Goal: Obtain resource: Download file/media

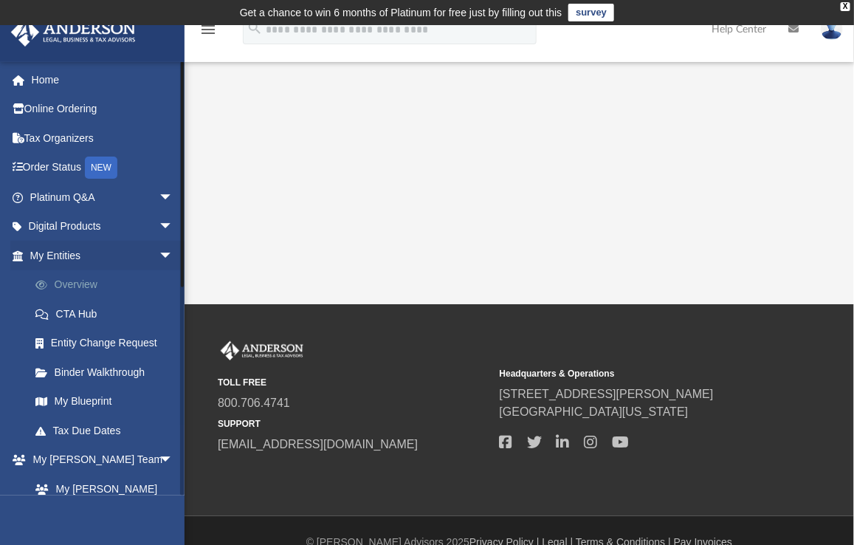
click at [71, 285] on link "Overview" at bounding box center [108, 285] width 175 height 30
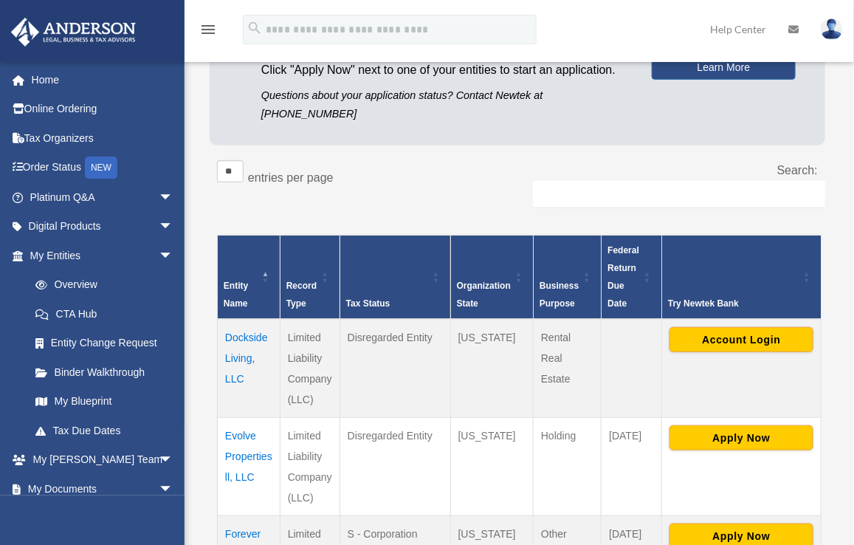
scroll to position [190, 0]
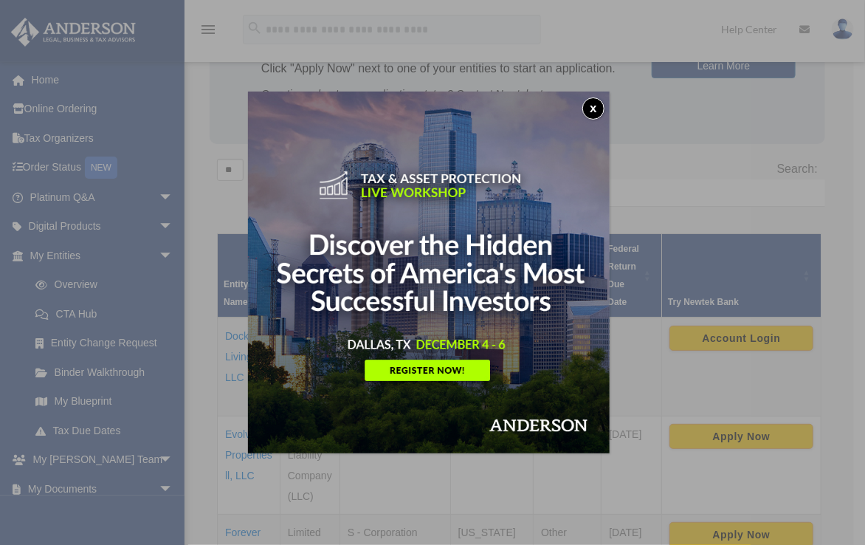
click at [598, 113] on button "x" at bounding box center [593, 108] width 22 height 22
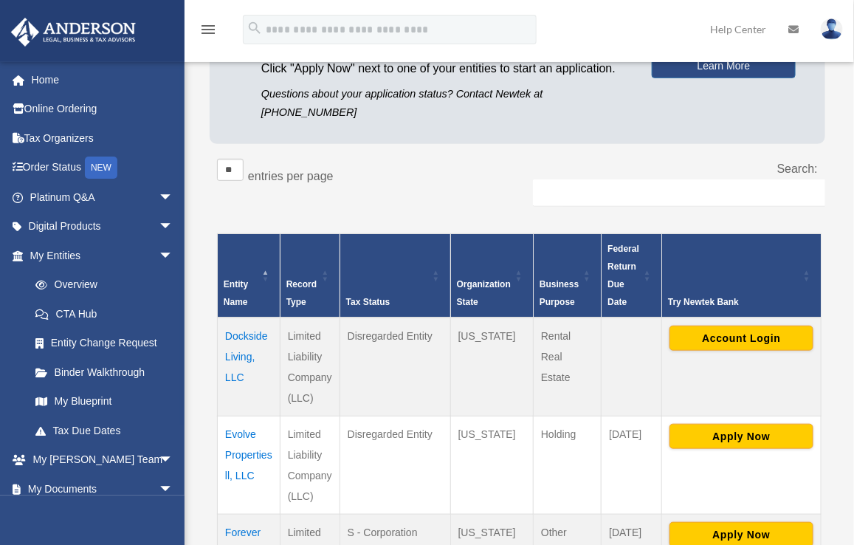
click at [246, 317] on td "Dockside Living, LLC" at bounding box center [249, 366] width 63 height 99
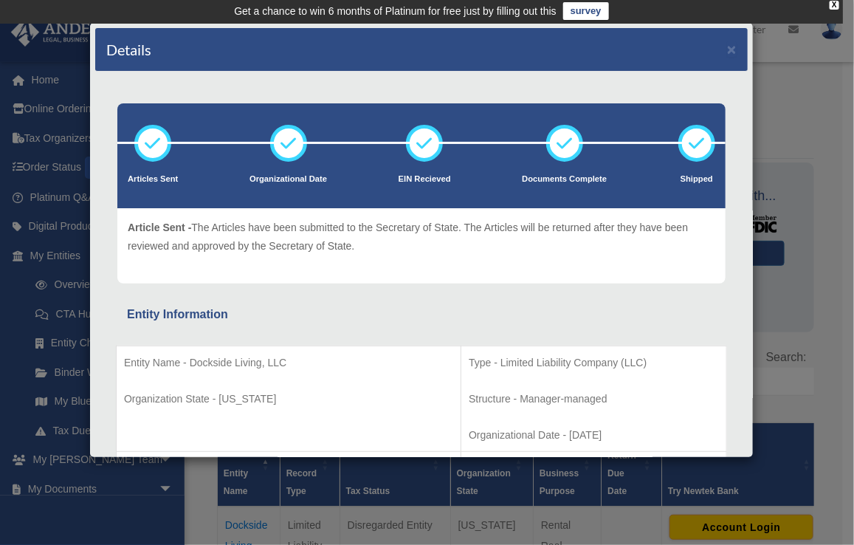
scroll to position [0, 0]
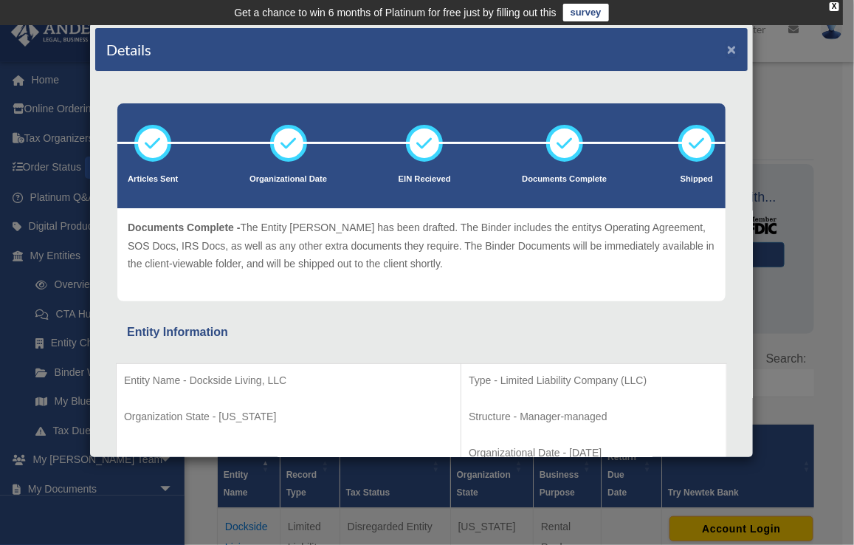
click at [727, 46] on button "×" at bounding box center [732, 48] width 10 height 15
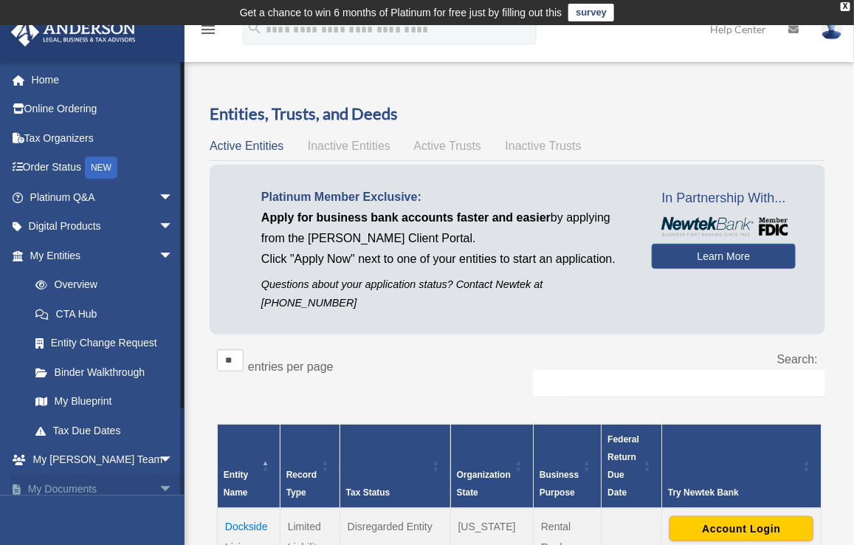
click at [135, 485] on link "My Documents arrow_drop_down" at bounding box center [102, 489] width 185 height 30
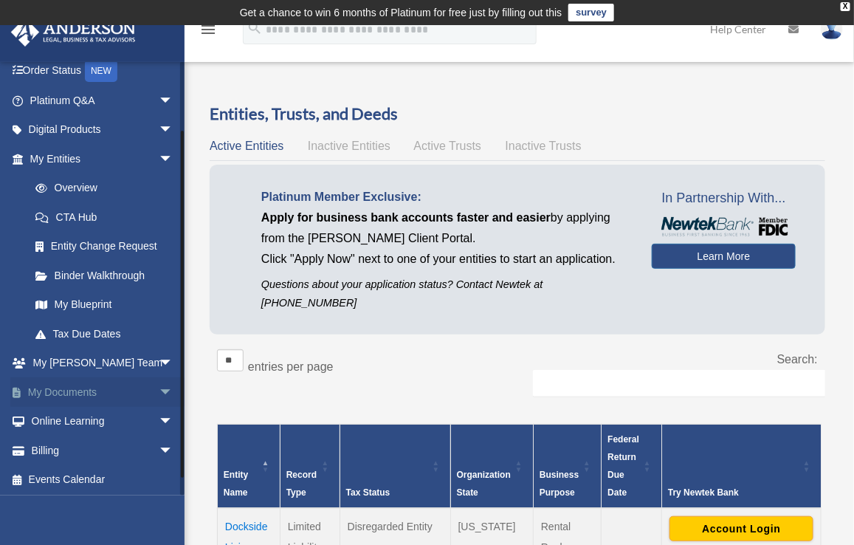
scroll to position [97, 0]
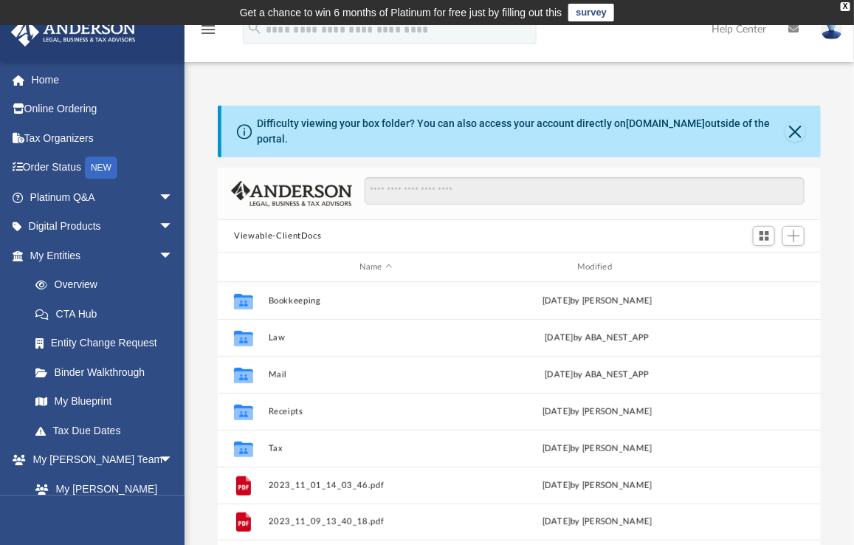
scroll to position [325, 591]
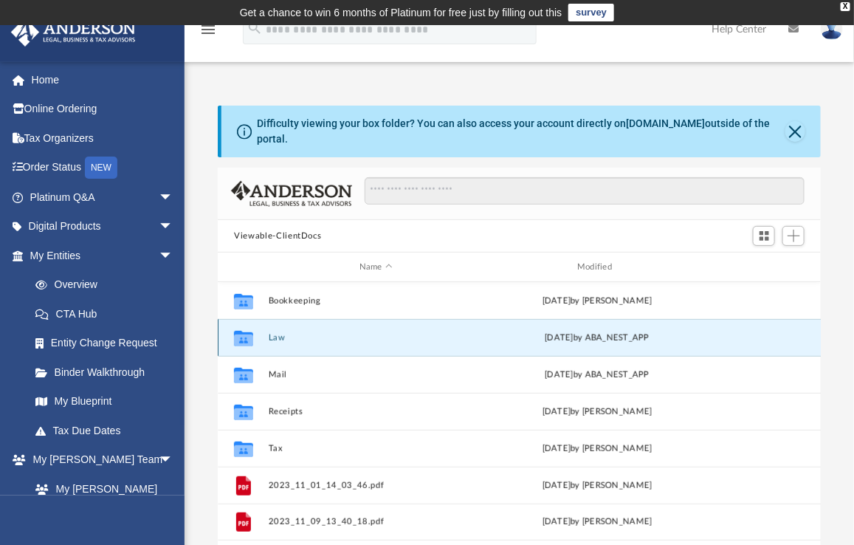
click at [280, 333] on button "Law" at bounding box center [376, 338] width 215 height 10
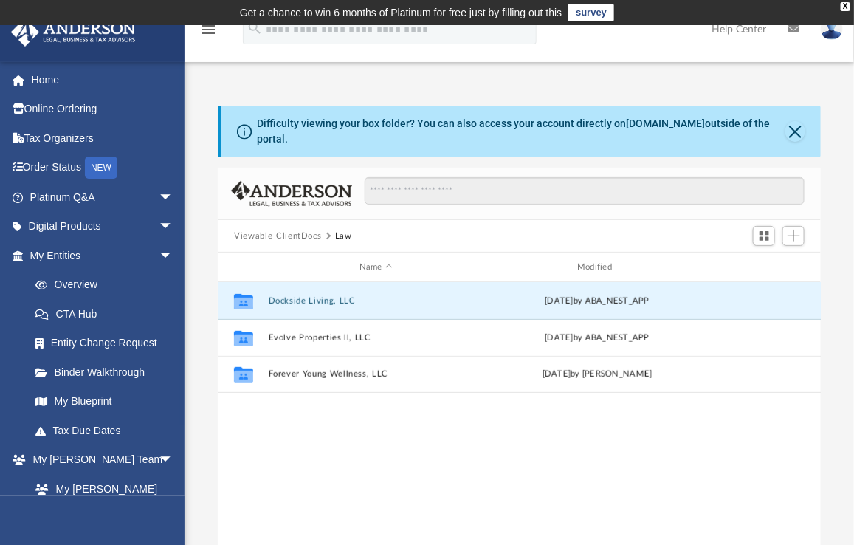
click at [320, 296] on button "Dockside Living, LLC" at bounding box center [376, 301] width 215 height 10
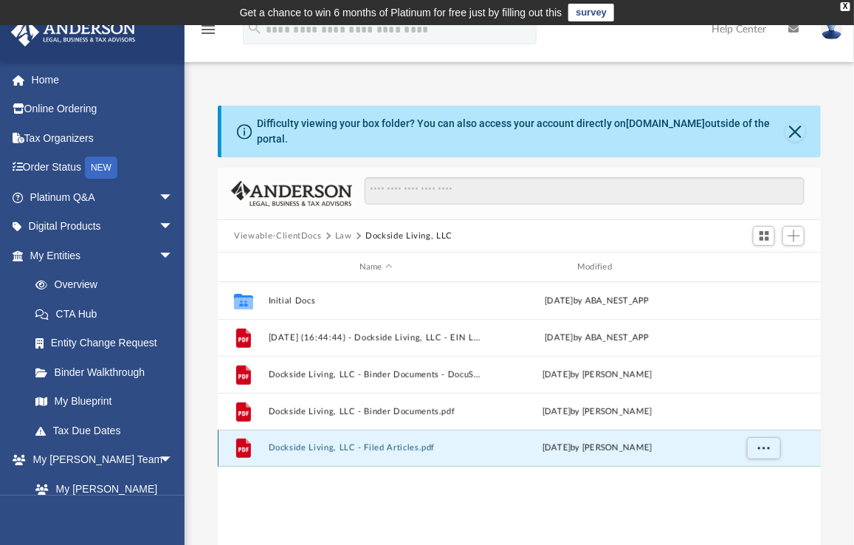
click at [387, 443] on button "Dockside Living, LLC - Filed Articles.pdf" at bounding box center [376, 448] width 215 height 10
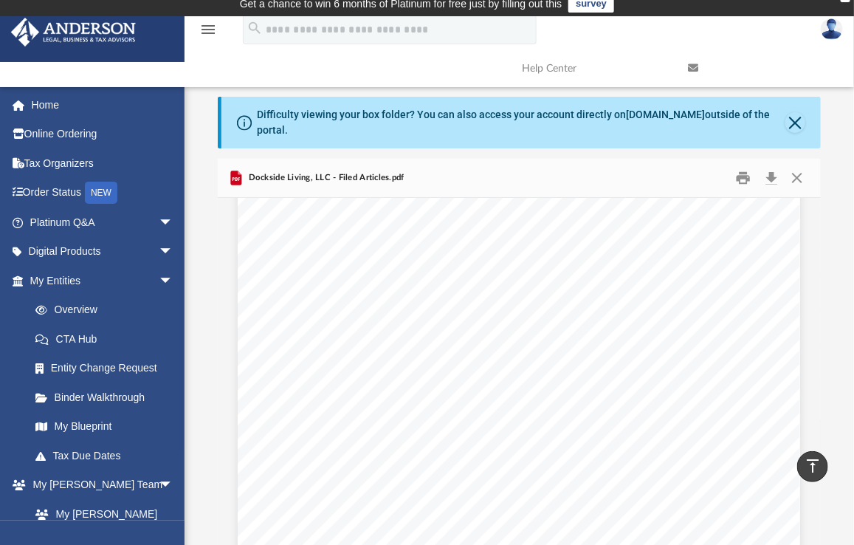
scroll to position [0, 0]
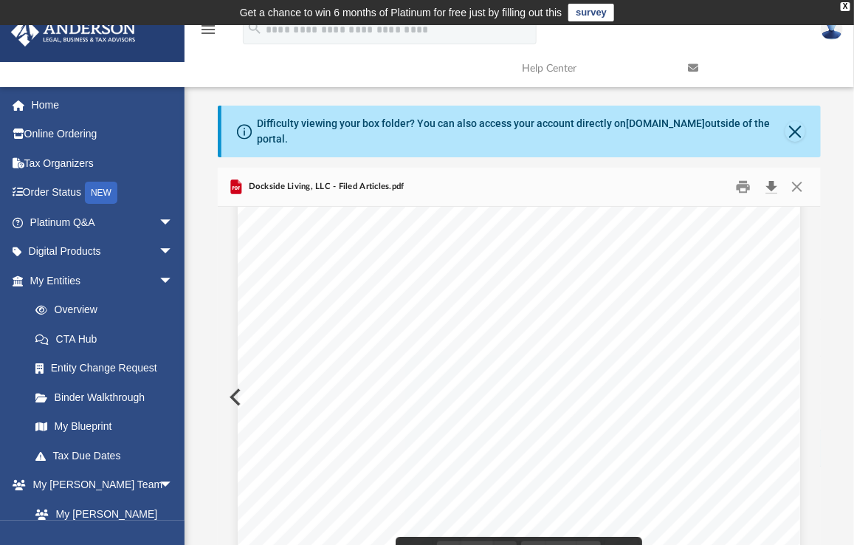
click at [770, 177] on button "Download" at bounding box center [771, 187] width 27 height 23
click at [798, 176] on button "Close" at bounding box center [797, 187] width 27 height 23
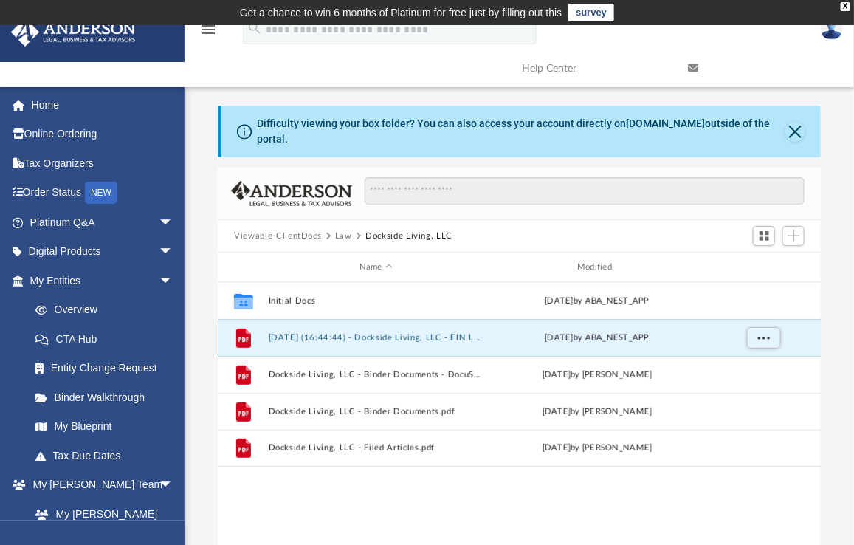
click at [410, 333] on button "2025.01.23 (16:44:44) - Dockside Living, LLC - EIN Letter from IRS.pdf" at bounding box center [376, 338] width 215 height 10
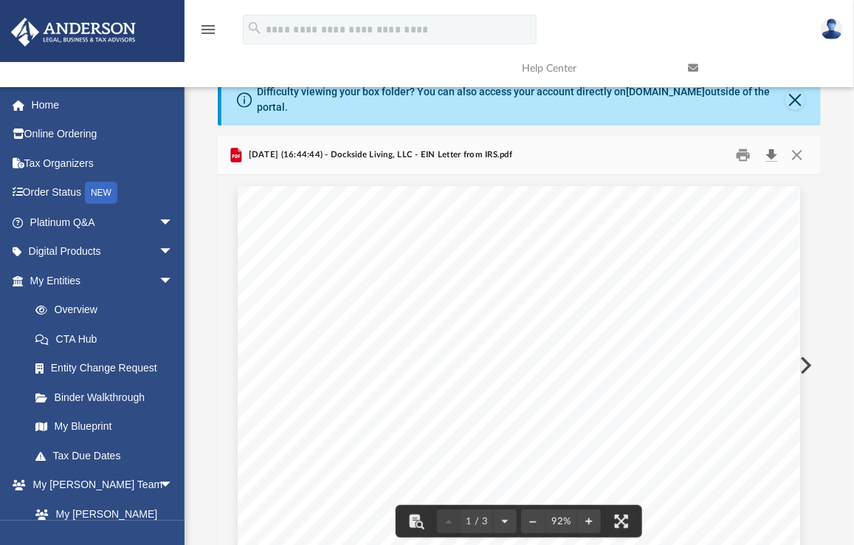
click at [773, 144] on button "Download" at bounding box center [771, 155] width 27 height 23
click at [798, 144] on button "Close" at bounding box center [797, 155] width 27 height 23
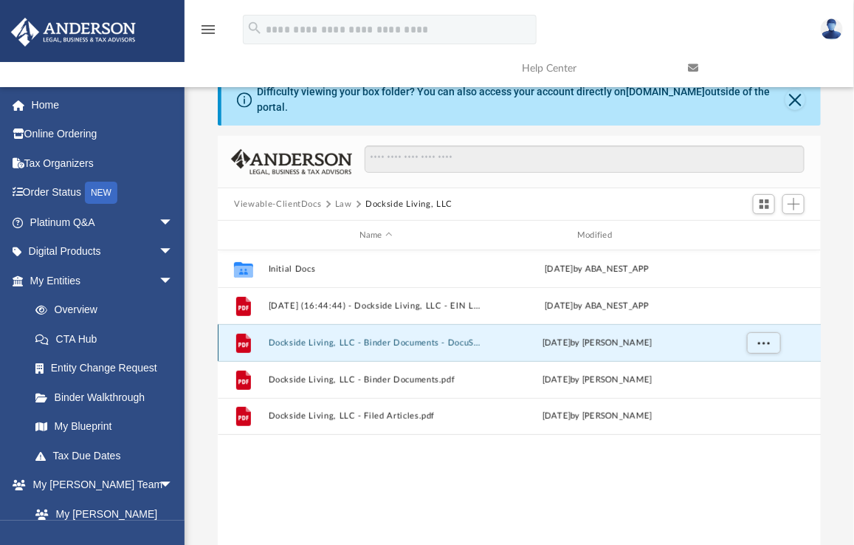
click at [387, 338] on button "Dockside Living, LLC - Binder Documents - DocuSigned.pdf" at bounding box center [376, 343] width 215 height 10
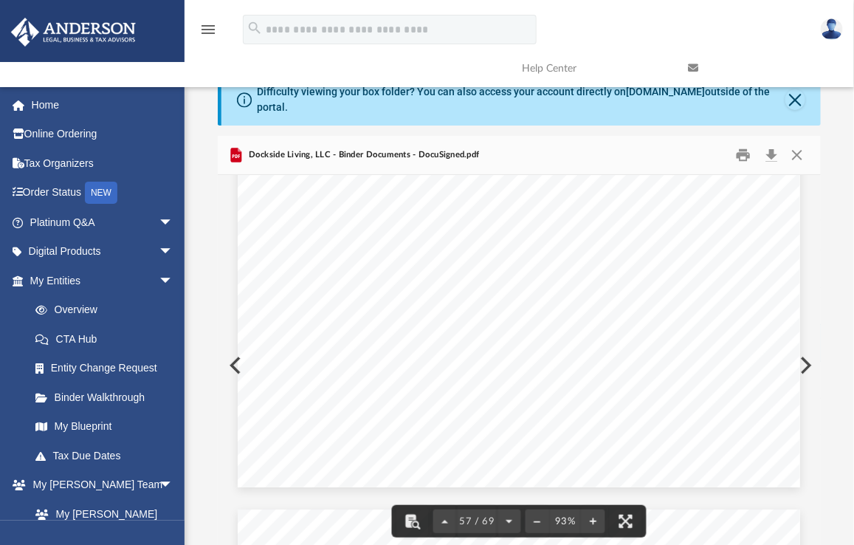
scroll to position [42412, 0]
click at [776, 145] on button "Download" at bounding box center [771, 155] width 27 height 23
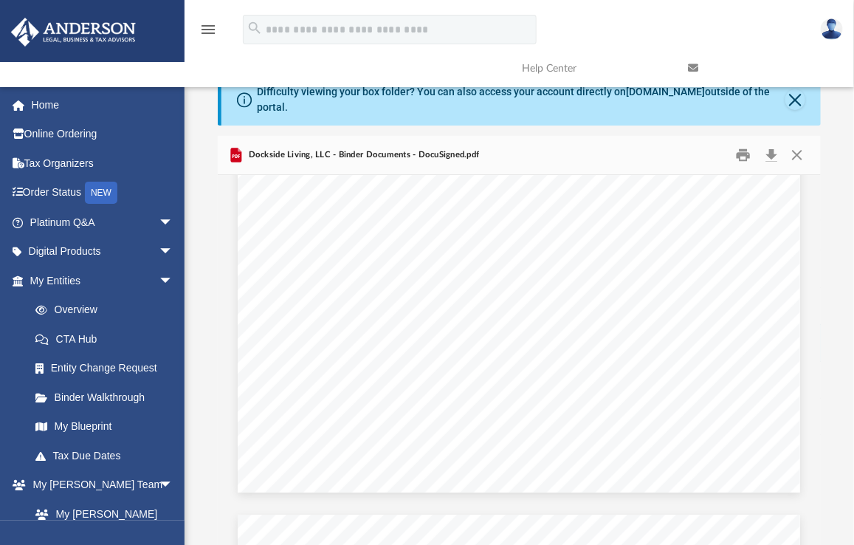
click at [700, 18] on div "menu search Site Menu add manager@evolvepropertiesllc.net My Profile Reset Pass…" at bounding box center [427, 48] width 832 height 75
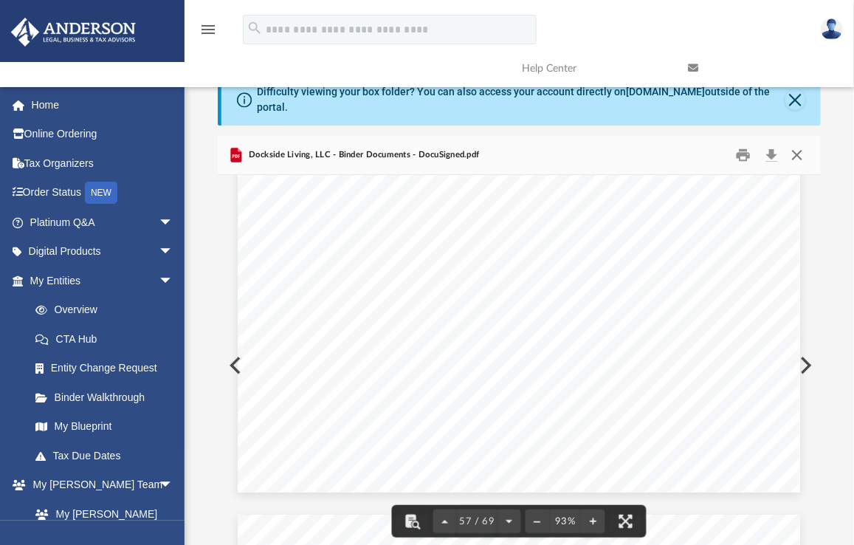
click at [799, 145] on button "Close" at bounding box center [797, 155] width 27 height 23
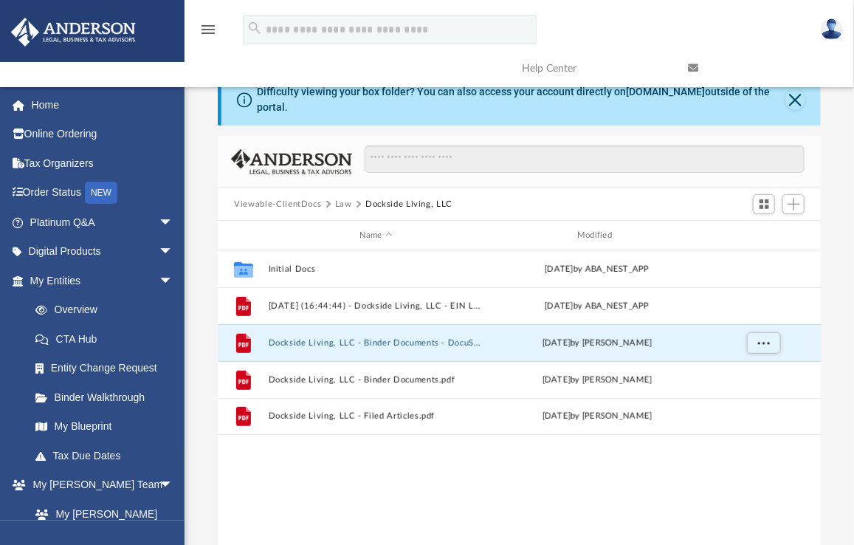
click at [356, 164] on div at bounding box center [578, 166] width 452 height 43
click at [404, 338] on button "Dockside Living, LLC - Binder Documents - DocuSigned.pdf" at bounding box center [376, 343] width 215 height 10
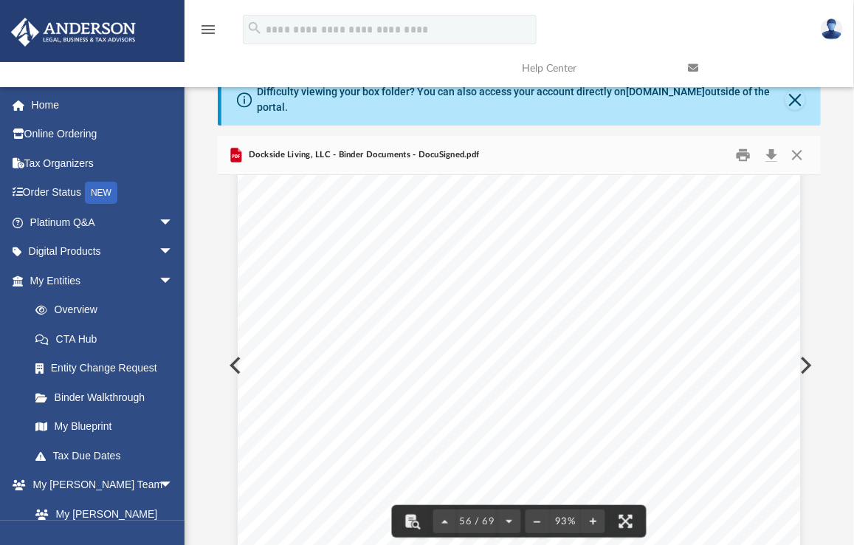
scroll to position [41343, 136]
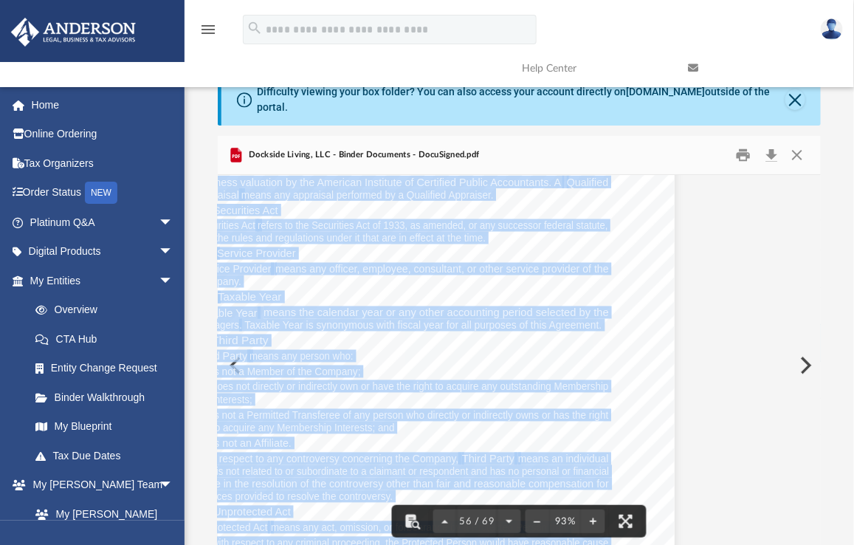
drag, startPoint x: 818, startPoint y: 452, endPoint x: 798, endPoint y: 242, distance: 210.5
click at [798, 242] on body "X Get a chance to win 6 months of Platinum for free just by filling out this su…" at bounding box center [427, 411] width 854 height 886
click at [778, 434] on div "Operating Agreement of Dockside Living, LLC Page 41 of 45 (w) Manager Manager m…" at bounding box center [519, 365] width 602 height 381
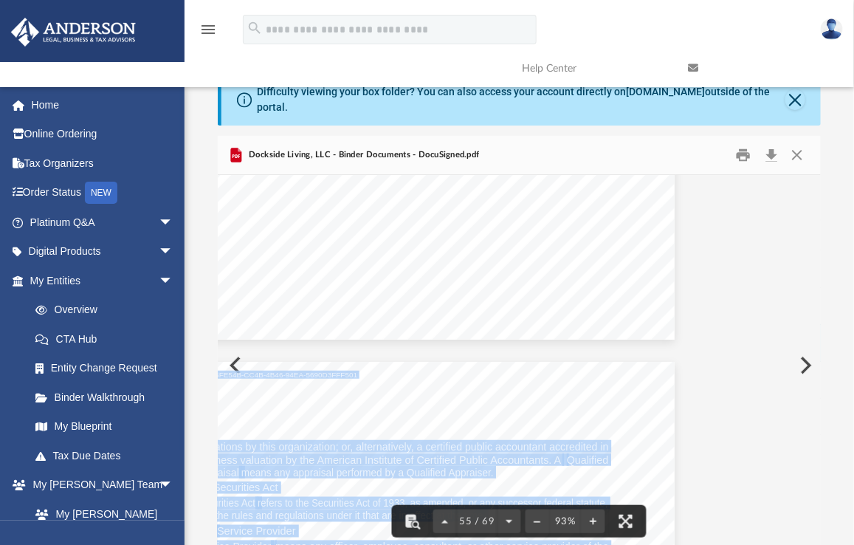
scroll to position [41020, 136]
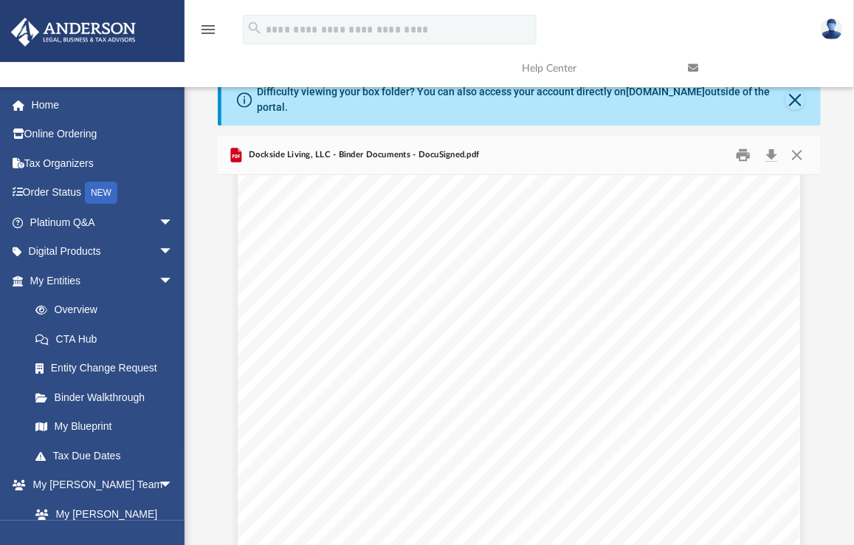
scroll to position [2459, 0]
click at [798, 146] on button "Close" at bounding box center [797, 155] width 27 height 23
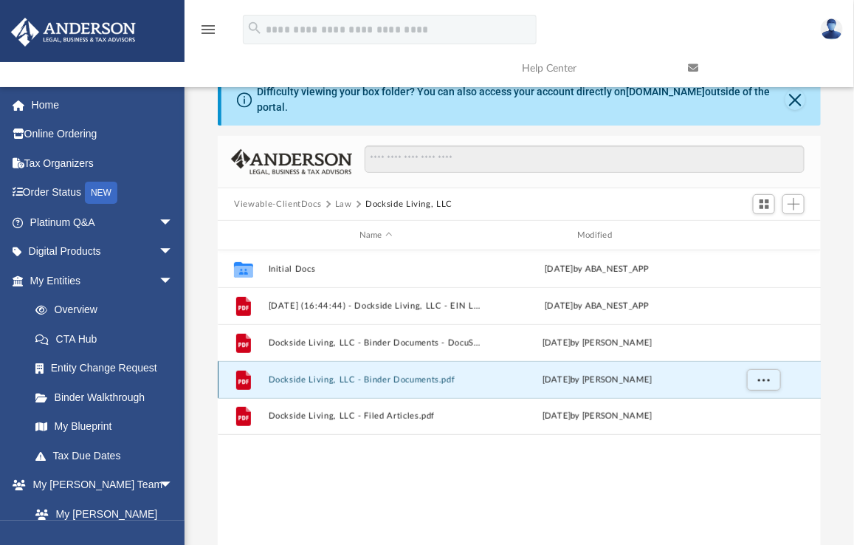
click at [392, 375] on button "Dockside Living, LLC - Binder Documents.pdf" at bounding box center [376, 380] width 215 height 10
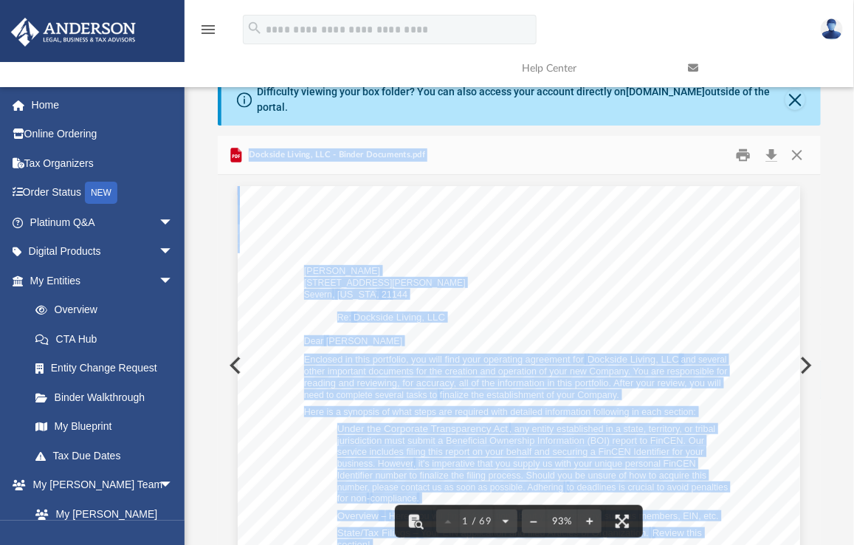
click at [770, 249] on div "Mihaela Carter 819 Reece Rd #E Severn , Maryland , 21144 Re: Dockside Living, L…" at bounding box center [519, 550] width 562 height 728
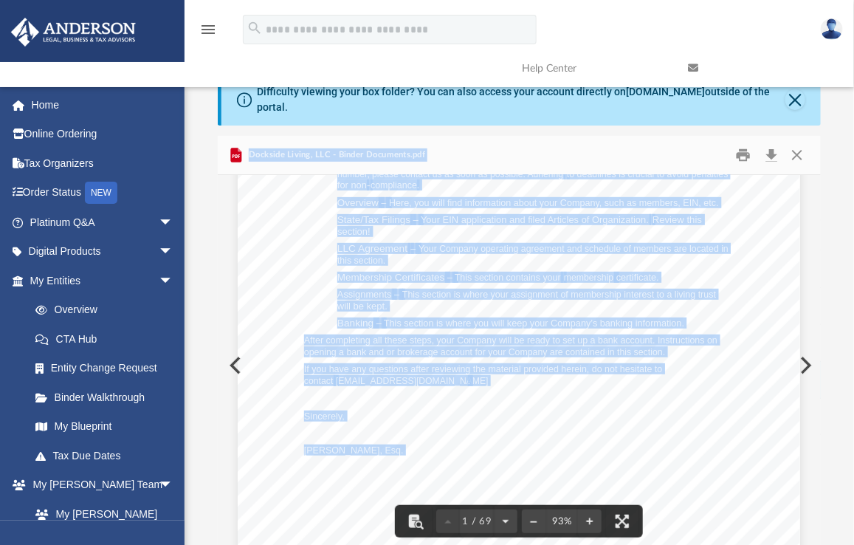
scroll to position [323, 0]
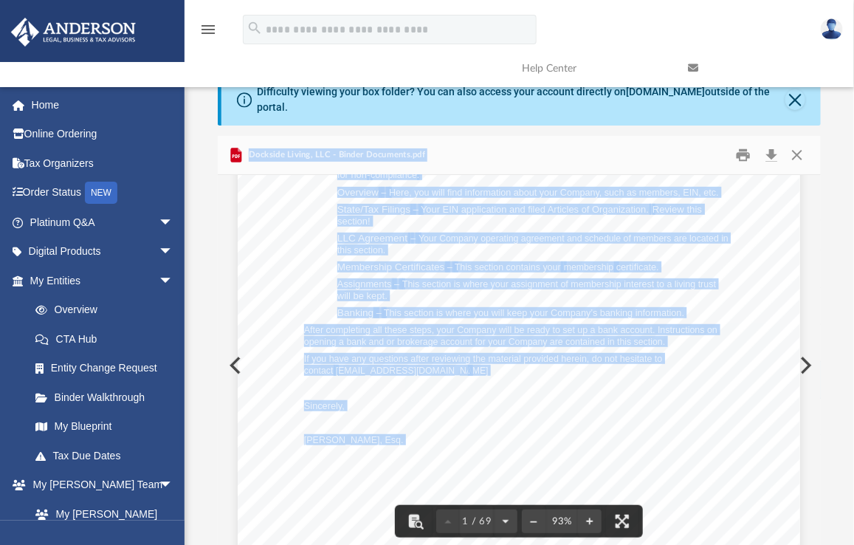
click at [719, 250] on div "Mihaela Carter 819 Reece Rd #E Severn , Maryland , 21144 Re: Dockside Living, L…" at bounding box center [519, 227] width 562 height 728
click at [498, 410] on div "Mihaela Carter 819 Reece Rd #E Severn , Maryland , 21144 Re: Dockside Living, L…" at bounding box center [519, 227] width 562 height 728
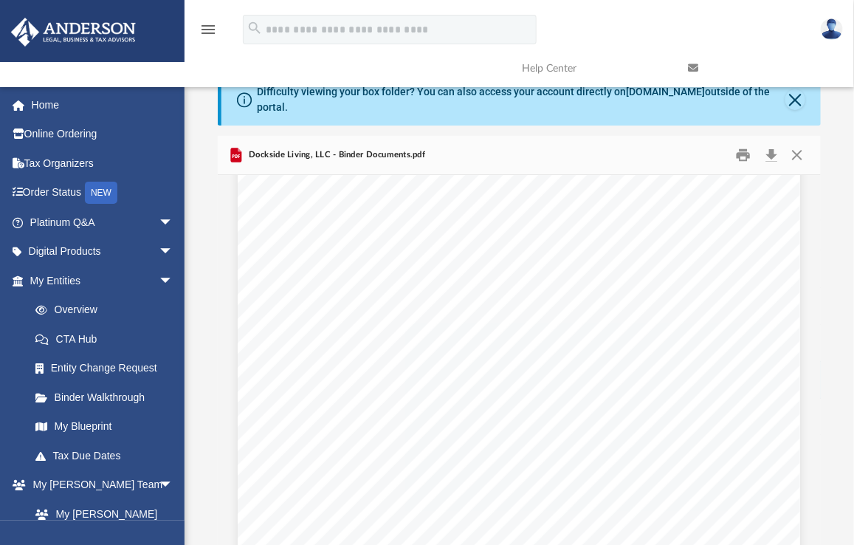
scroll to position [6926, 0]
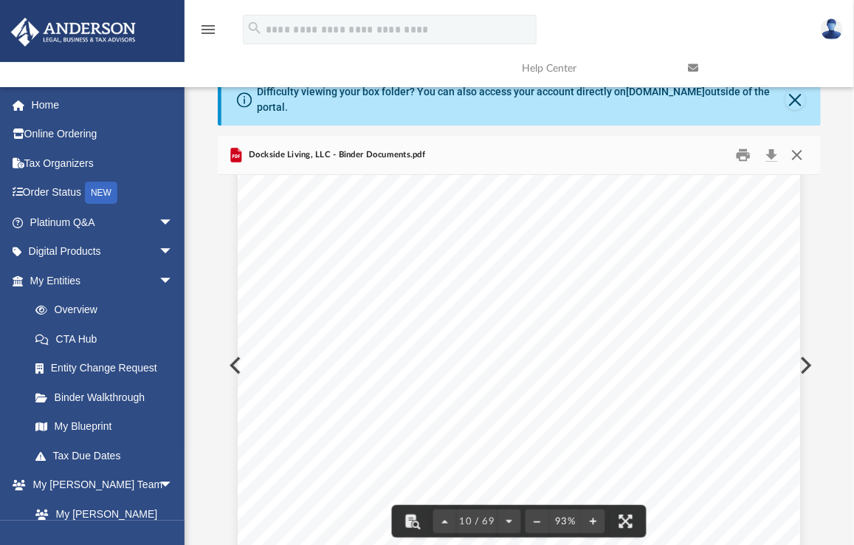
click at [798, 145] on button "Close" at bounding box center [797, 155] width 27 height 23
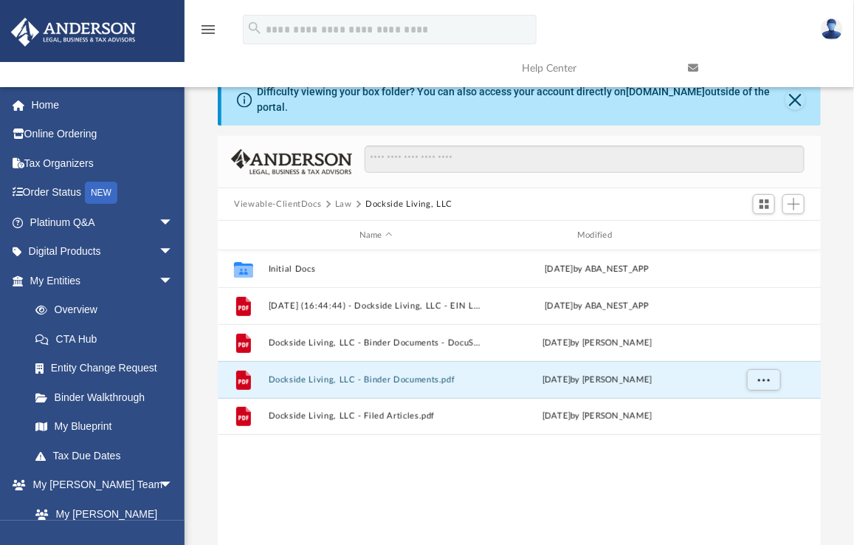
click at [269, 375] on button "Dockside Living, LLC - Binder Documents.pdf" at bounding box center [376, 380] width 215 height 10
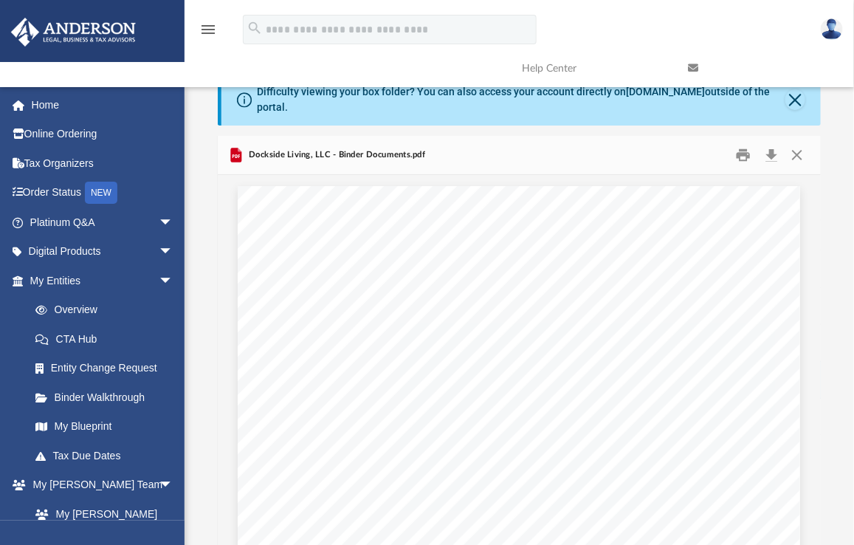
scroll to position [6748, 0]
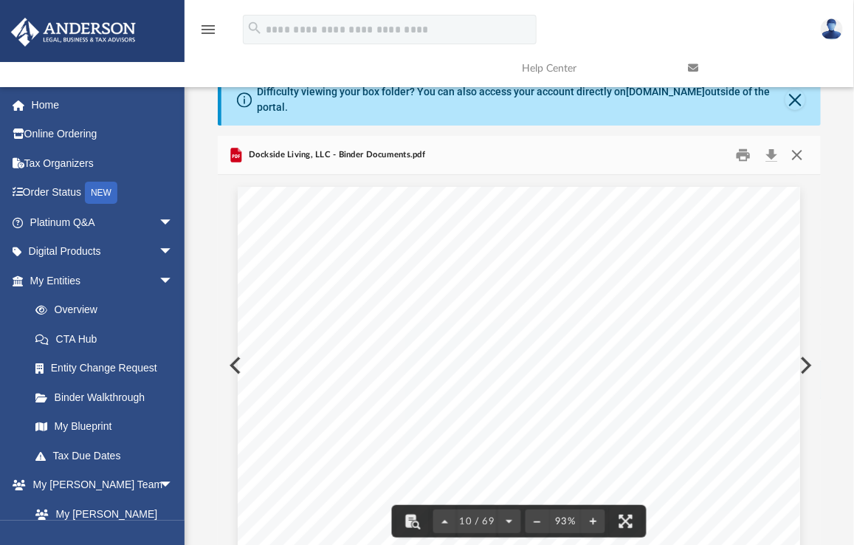
click at [799, 144] on button "Close" at bounding box center [797, 155] width 27 height 23
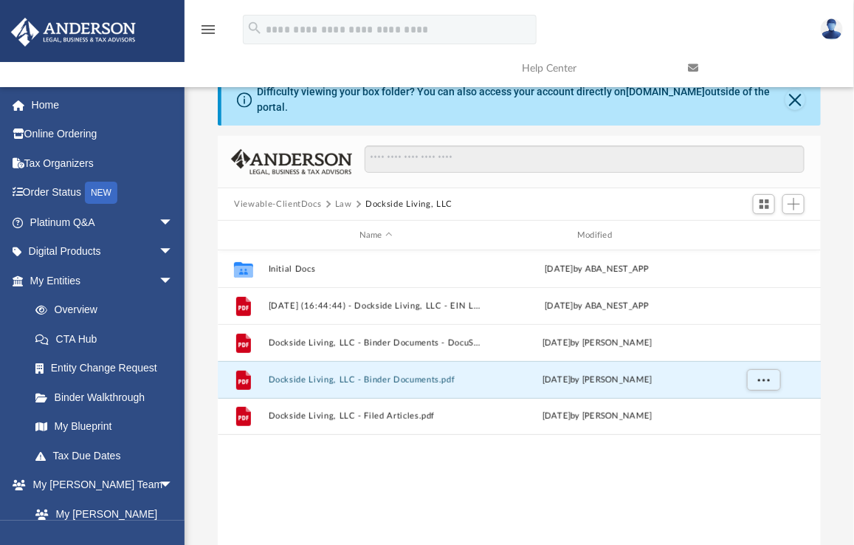
click at [259, 58] on div "menu search Site Menu add manager@evolvepropertiesllc.net My Profile Reset Pass…" at bounding box center [427, 48] width 832 height 75
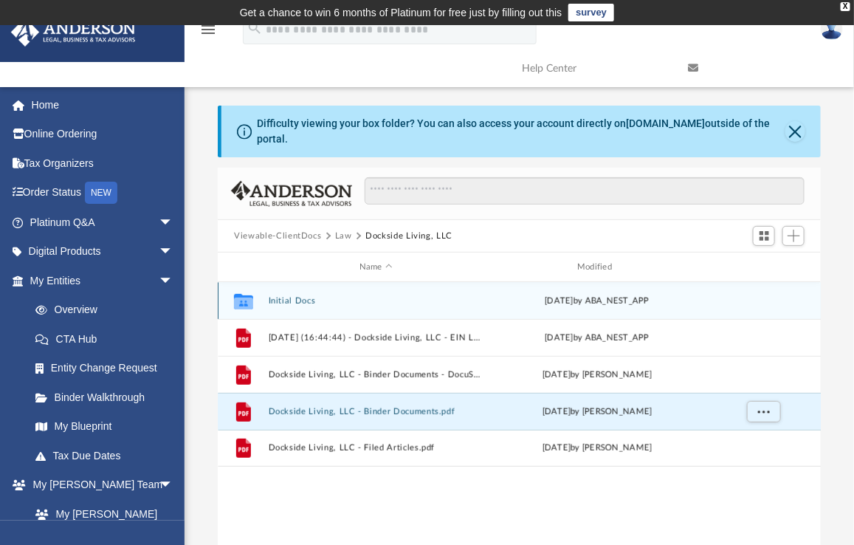
scroll to position [0, 0]
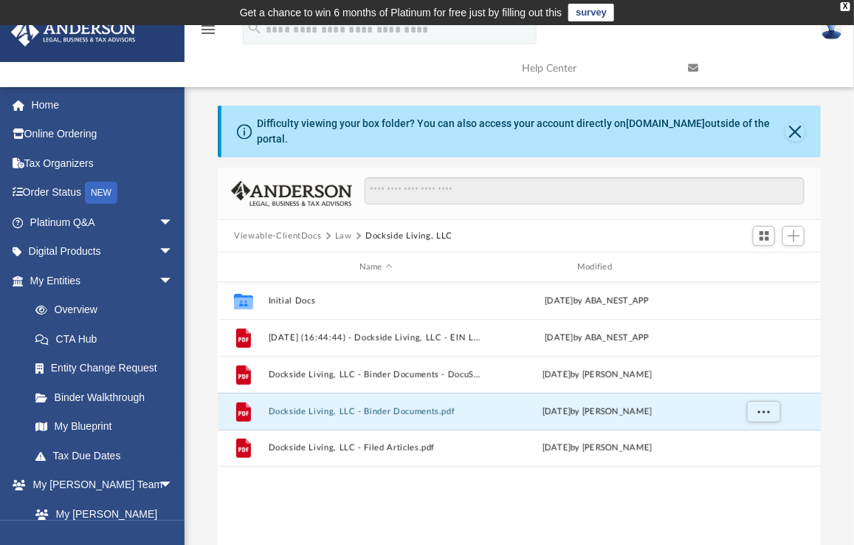
click at [337, 230] on button "Law" at bounding box center [343, 236] width 17 height 13
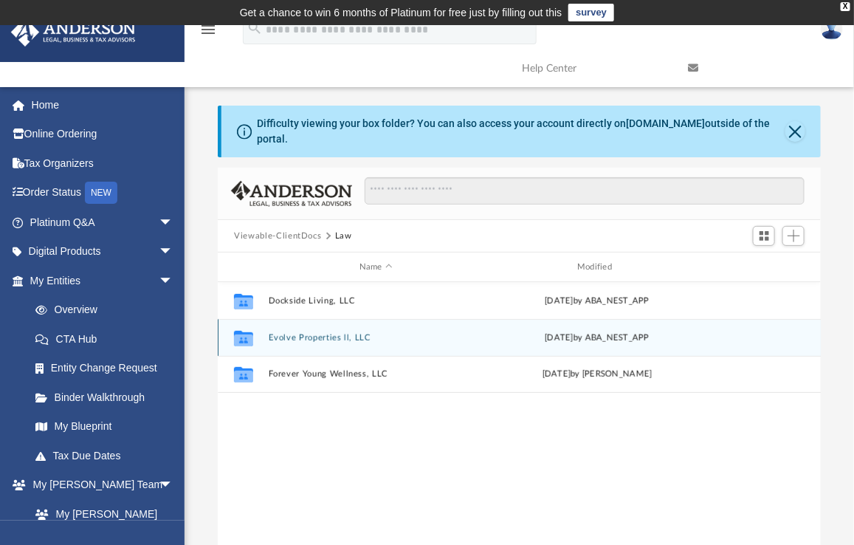
click at [302, 333] on button "Evolve Properties ll, LLC" at bounding box center [376, 338] width 215 height 10
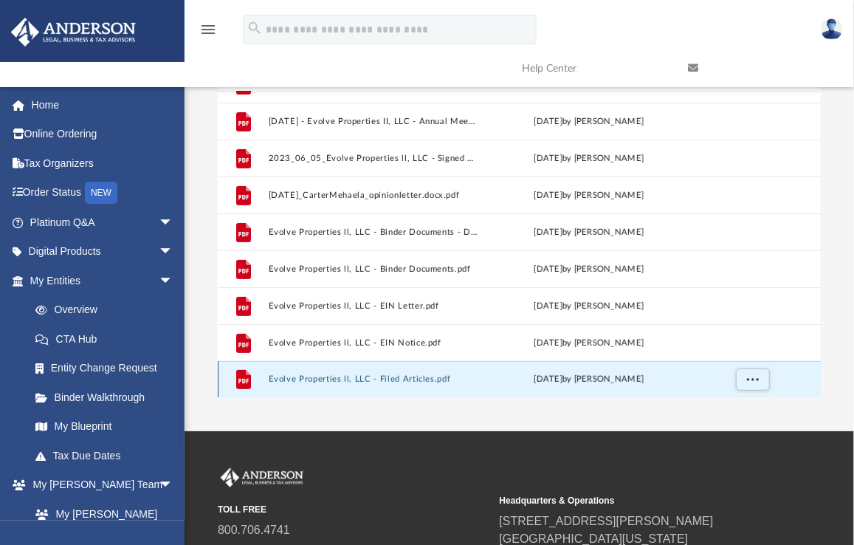
scroll to position [62, 0]
click at [410, 370] on div "Collaborated Folder Annual Docs Mon Sep 1 2025 by ABA_NEST_APP File 2023.11.25 …" at bounding box center [519, 245] width 603 height 306
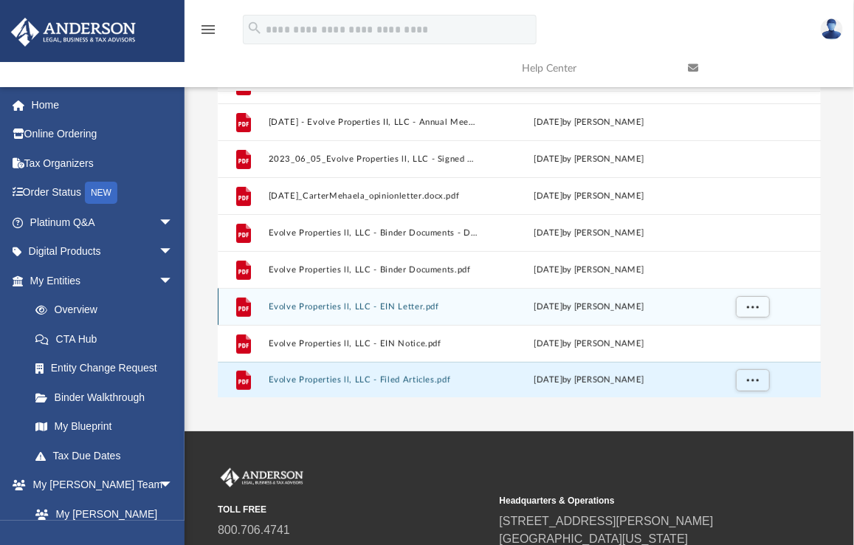
click at [410, 302] on button "Evolve Properties ll, LLC - EIN Letter.pdf" at bounding box center [374, 307] width 210 height 10
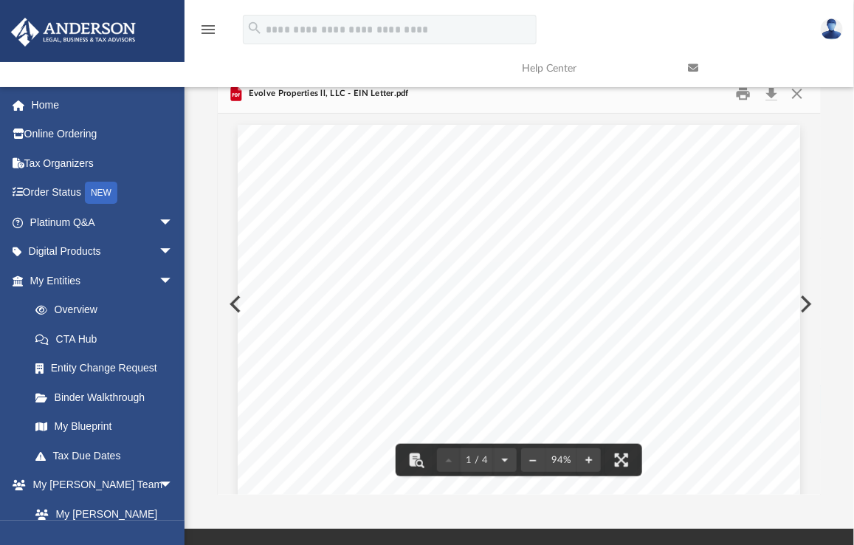
scroll to position [68, 0]
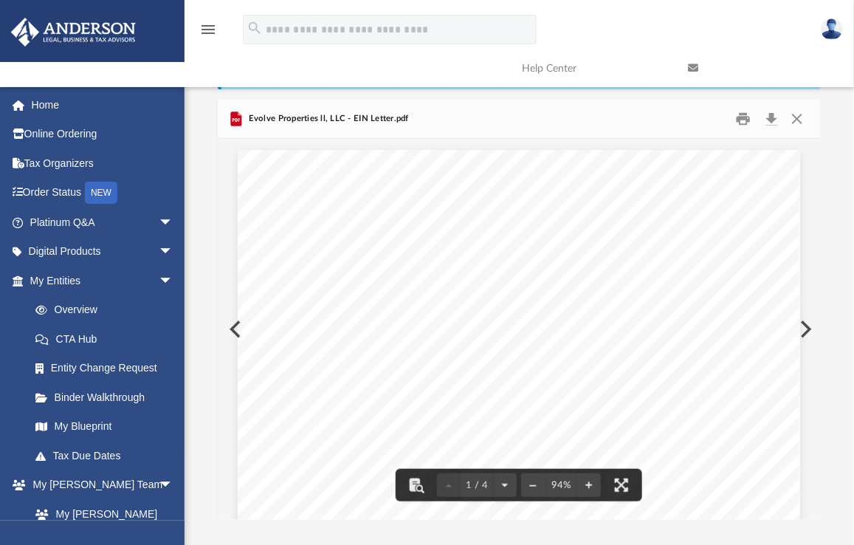
click at [776, 168] on div "Page 1" at bounding box center [519, 515] width 562 height 731
click at [809, 108] on button "Close" at bounding box center [797, 119] width 27 height 23
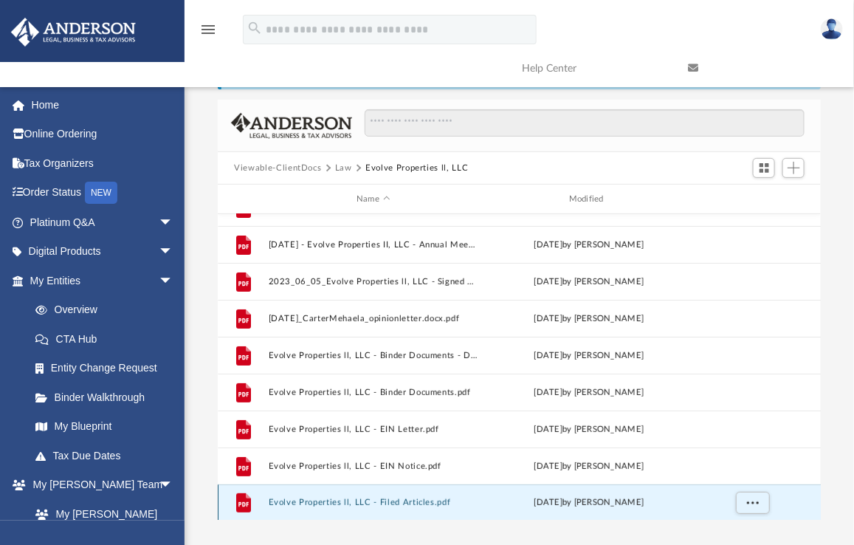
click at [413, 497] on button "Evolve Properties ll, LLC - Filed Articles.pdf" at bounding box center [374, 502] width 210 height 10
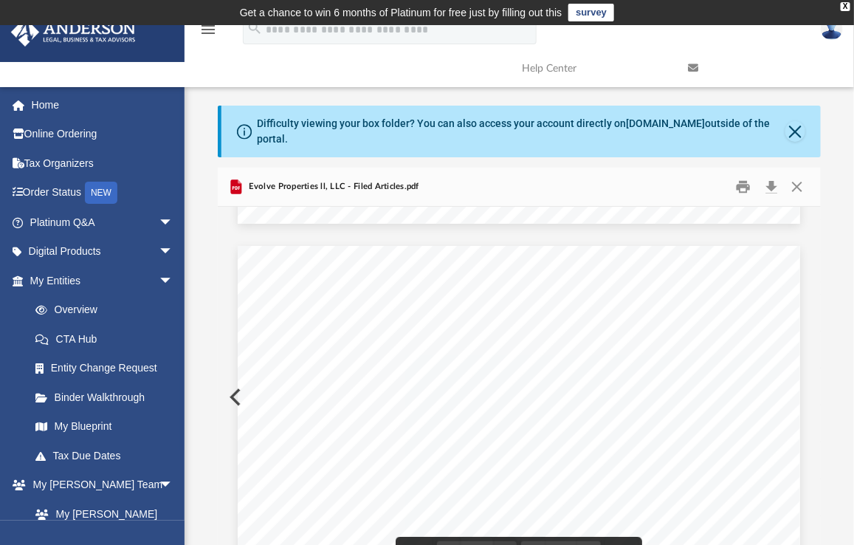
scroll to position [2218, 0]
click at [798, 176] on button "Close" at bounding box center [797, 187] width 27 height 23
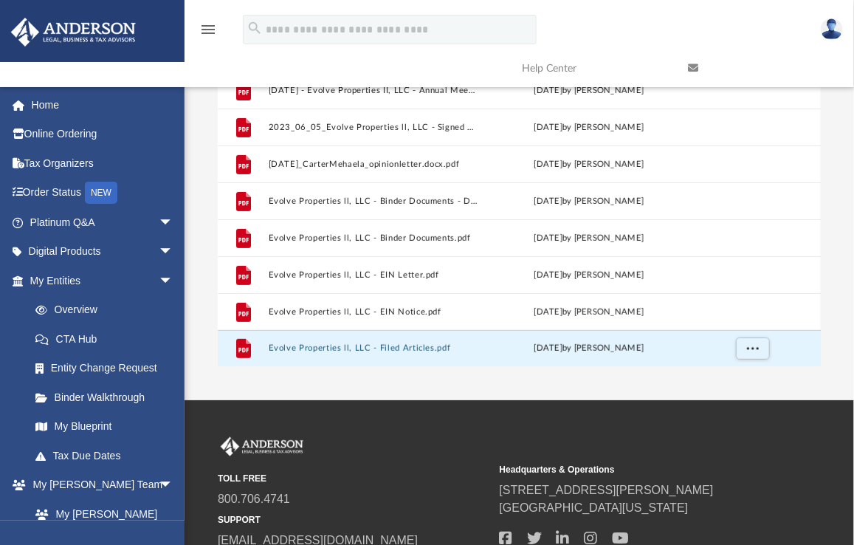
scroll to position [222, 0]
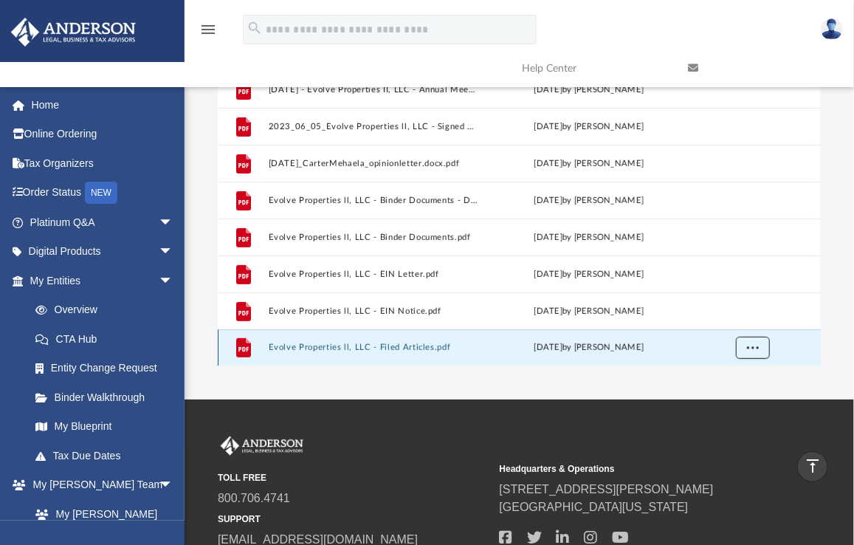
click at [748, 343] on span "More options" at bounding box center [753, 347] width 12 height 8
click at [745, 296] on ul "Preview Download" at bounding box center [739, 297] width 60 height 63
click at [742, 306] on li "Download" at bounding box center [739, 304] width 43 height 15
click at [240, 376] on div "App manager@evolvepropertiesllc.net Sign Out manager@evolvepropertiesllc.net Ho…" at bounding box center [427, 101] width 854 height 596
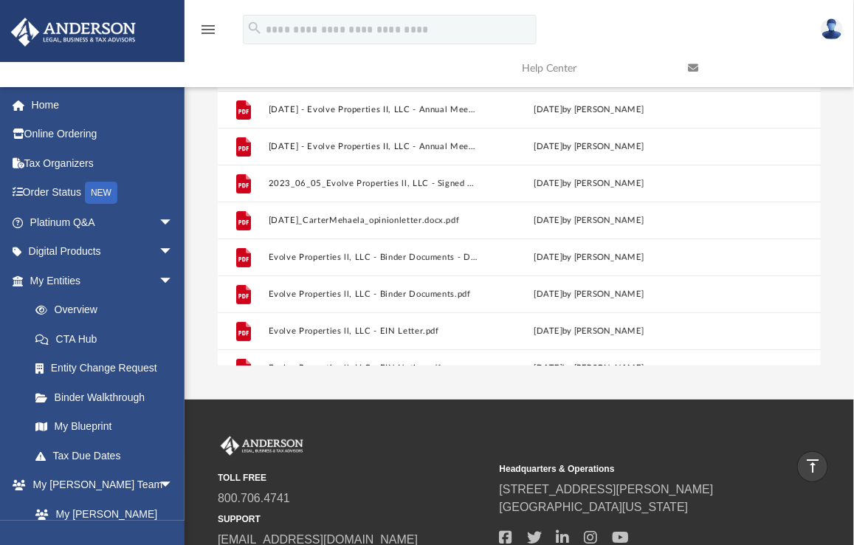
scroll to position [0, 0]
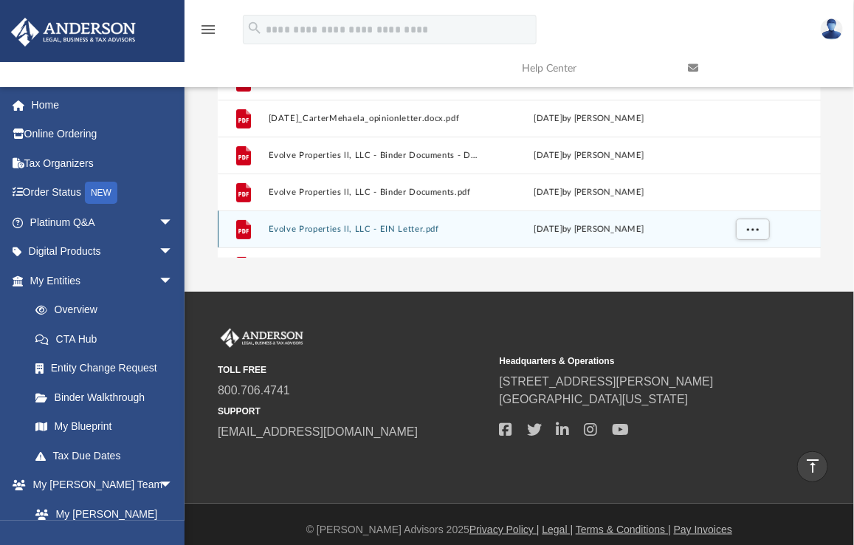
click at [414, 224] on button "Evolve Properties ll, LLC - EIN Letter.pdf" at bounding box center [374, 229] width 210 height 10
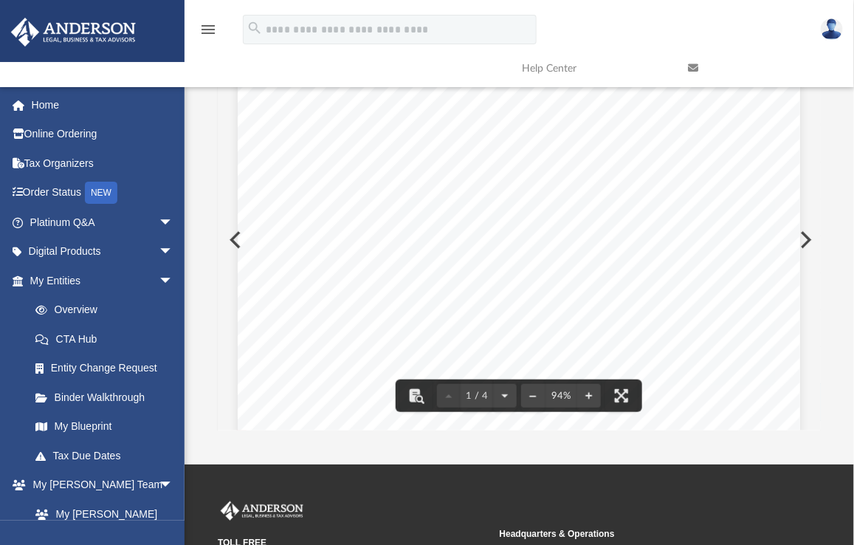
scroll to position [133, 0]
click at [807, 228] on button "Preview" at bounding box center [804, 239] width 32 height 41
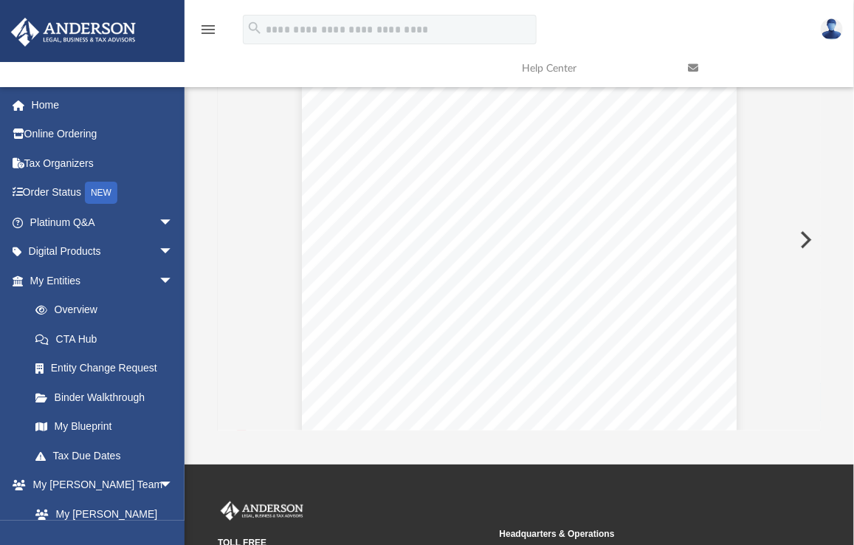
click at [807, 228] on button "Preview" at bounding box center [804, 239] width 32 height 41
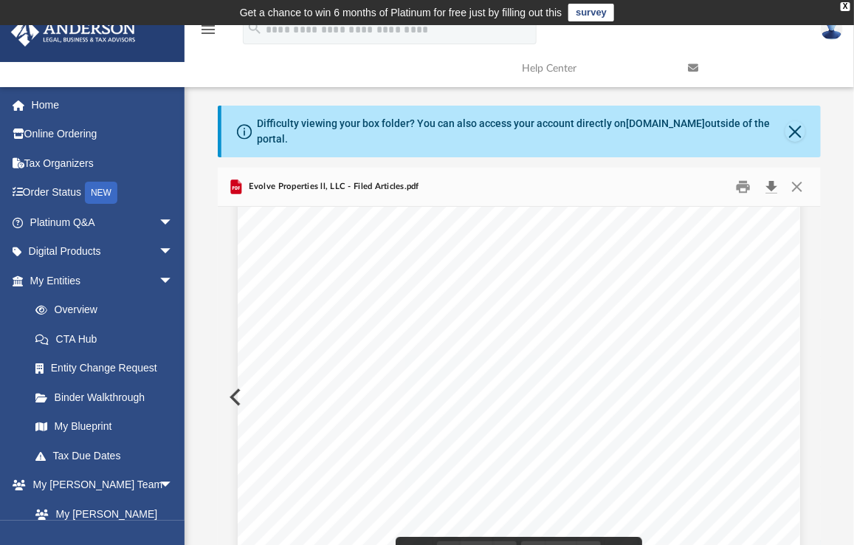
click at [769, 176] on button "Download" at bounding box center [771, 187] width 27 height 23
click at [797, 176] on button "Close" at bounding box center [797, 187] width 27 height 23
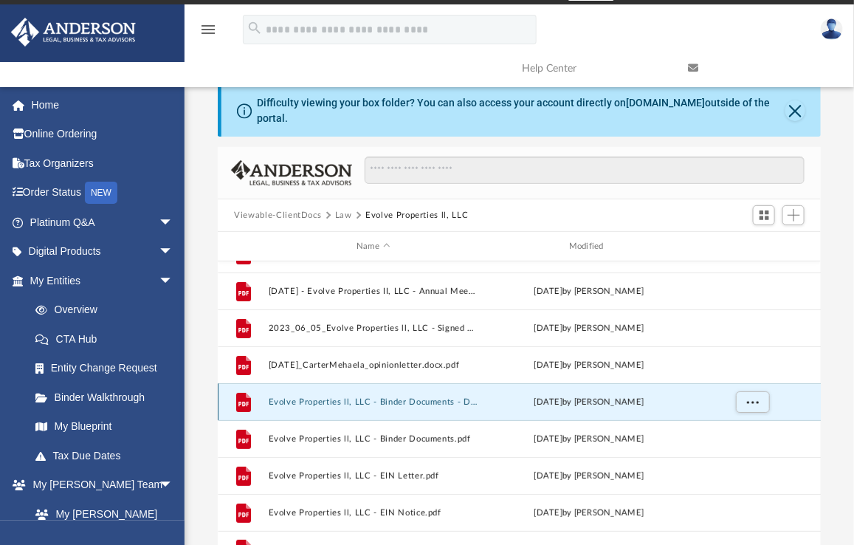
scroll to position [62, 0]
click at [453, 389] on div "Collaborated Folder Annual Docs Mon Sep 1 2025 by ABA_NEST_APP File 2023.11.25 …" at bounding box center [519, 414] width 603 height 306
click at [410, 398] on button "Evolve Properties ll, LLC - Binder Documents - DocuSigned.pdf" at bounding box center [374, 403] width 210 height 10
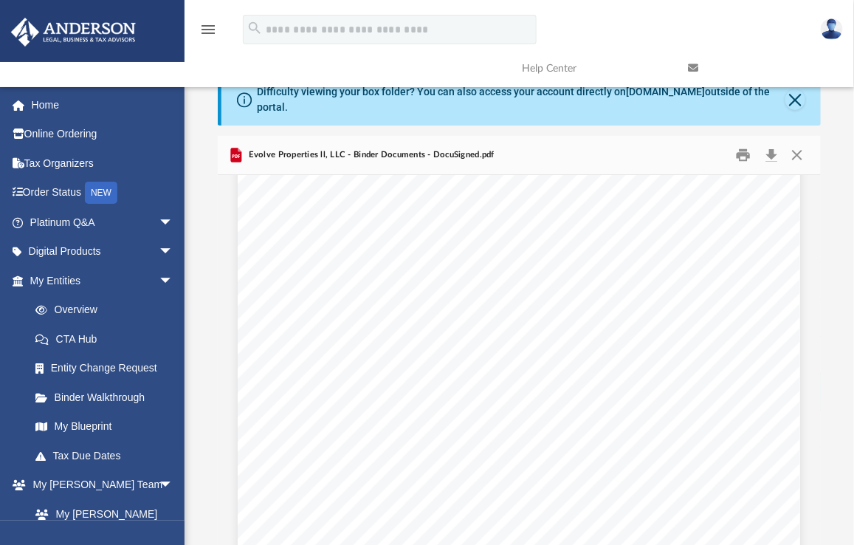
scroll to position [5566, 0]
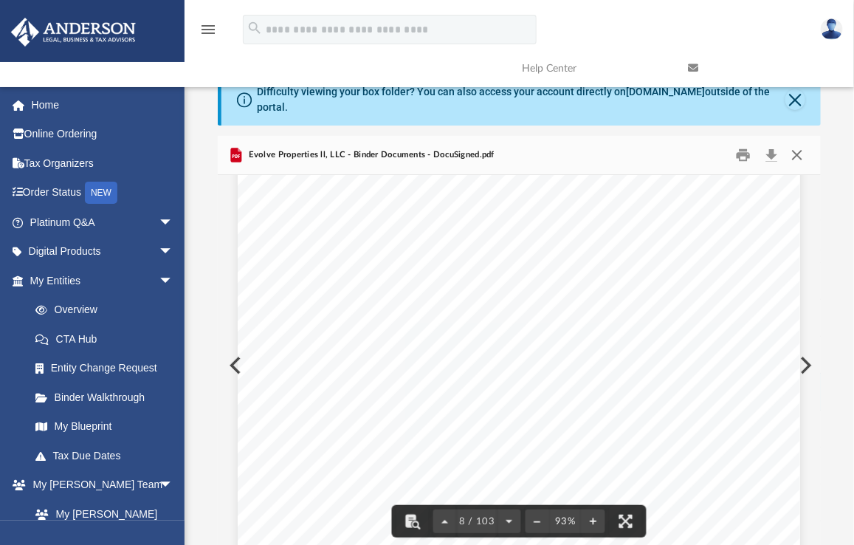
click at [798, 147] on button "Close" at bounding box center [797, 155] width 27 height 23
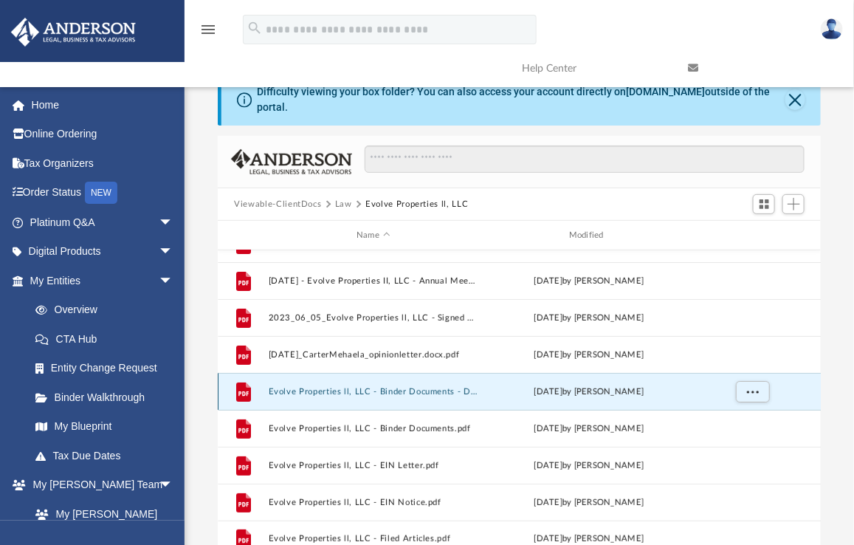
click at [414, 387] on button "Evolve Properties ll, LLC - Binder Documents - DocuSigned.pdf" at bounding box center [374, 392] width 210 height 10
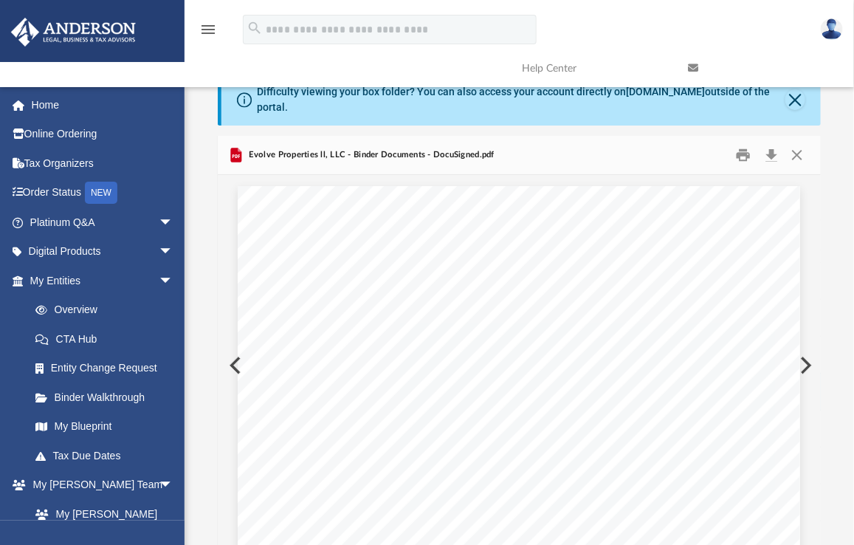
scroll to position [5248, 0]
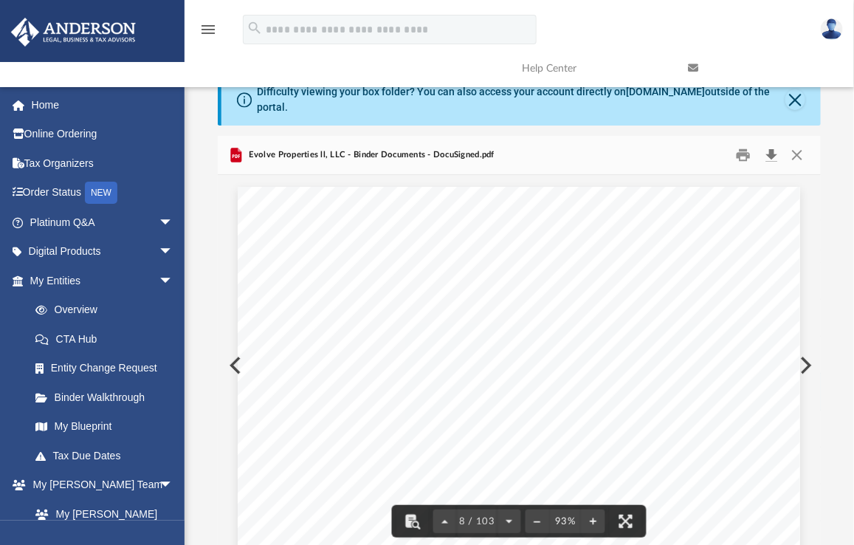
click at [772, 144] on button "Download" at bounding box center [771, 155] width 27 height 23
click at [213, 351] on div "Difficulty viewing your box folder? You can also access your account directly o…" at bounding box center [518, 315] width 669 height 482
click at [802, 144] on button "Close" at bounding box center [797, 155] width 27 height 23
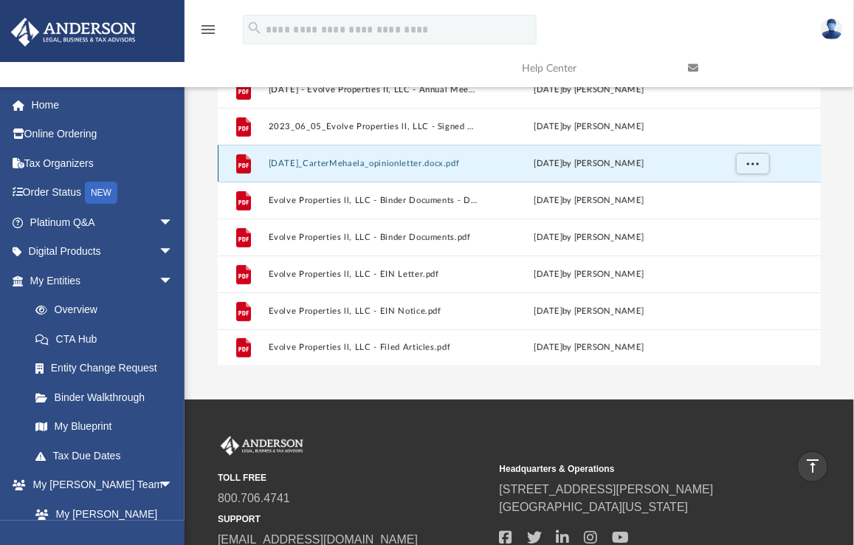
scroll to position [62, 0]
click at [437, 148] on div "Collaborated Folder Annual Docs Mon Sep 1 2025 by ABA_NEST_APP File 2023.11.25 …" at bounding box center [519, 213] width 603 height 306
click at [452, 159] on button "[DATE]_CarterMehaela_opinionletter.docx.pdf" at bounding box center [374, 164] width 210 height 10
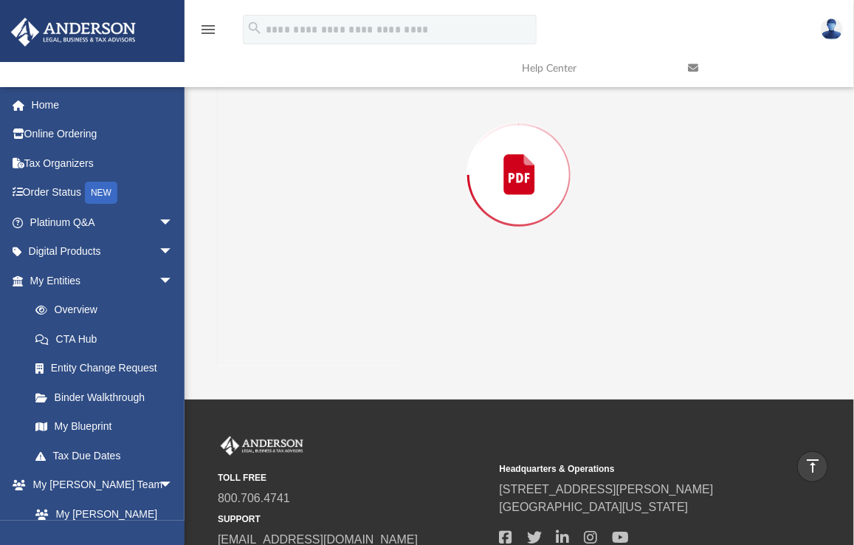
scroll to position [157, 0]
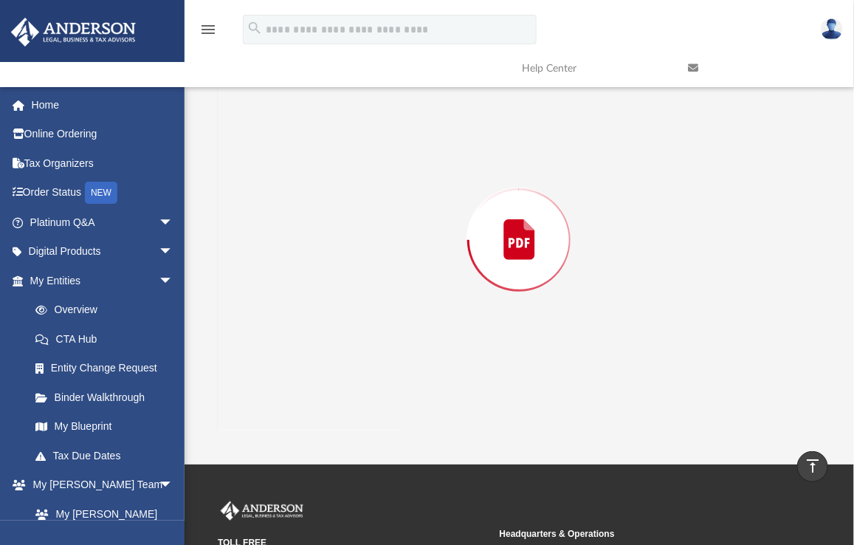
click at [452, 152] on div "Preview" at bounding box center [519, 239] width 602 height 381
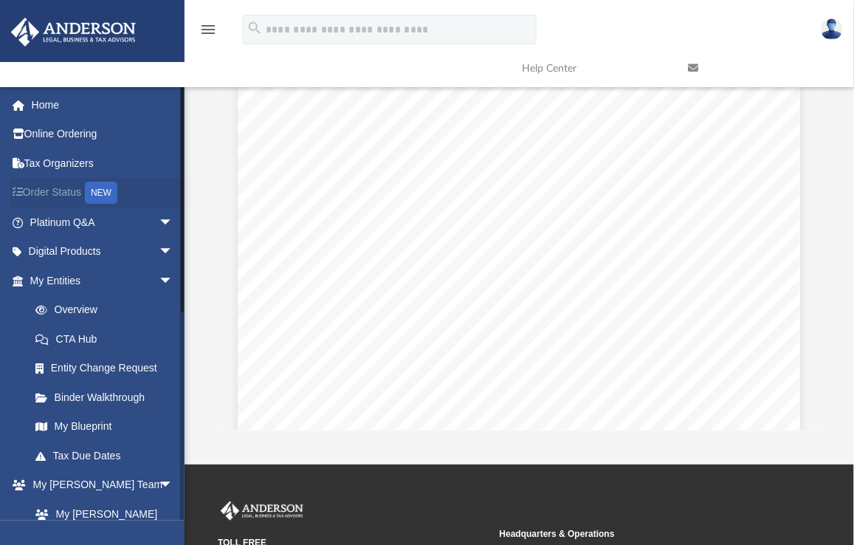
click at [61, 189] on link "Order Status NEW" at bounding box center [102, 193] width 185 height 30
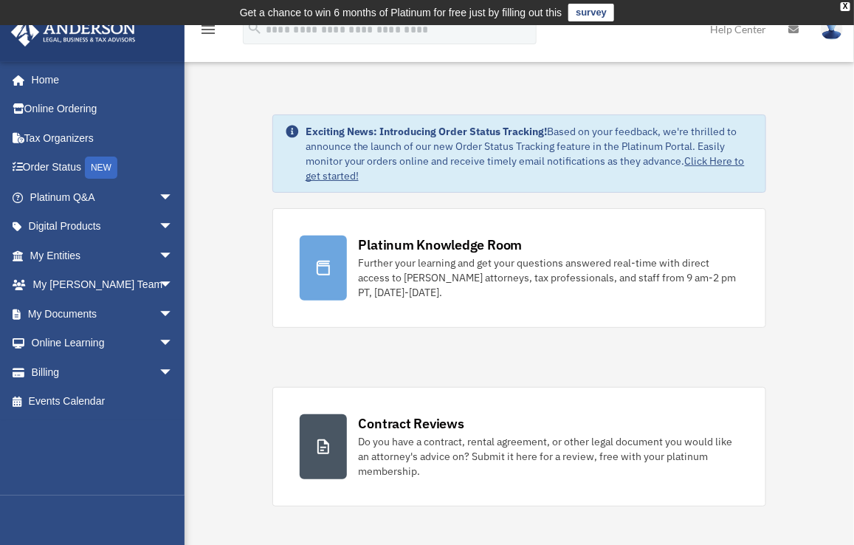
click at [121, 314] on link "My Documents arrow_drop_down" at bounding box center [102, 314] width 185 height 30
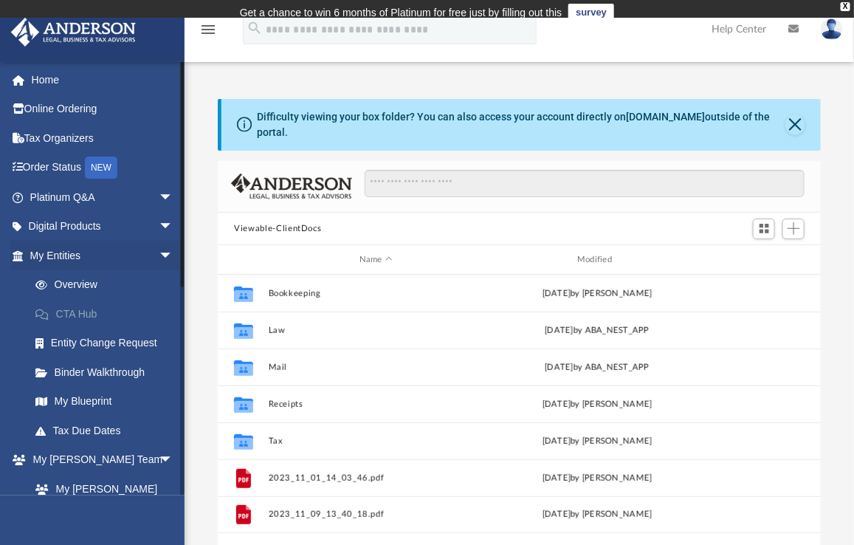
scroll to position [325, 591]
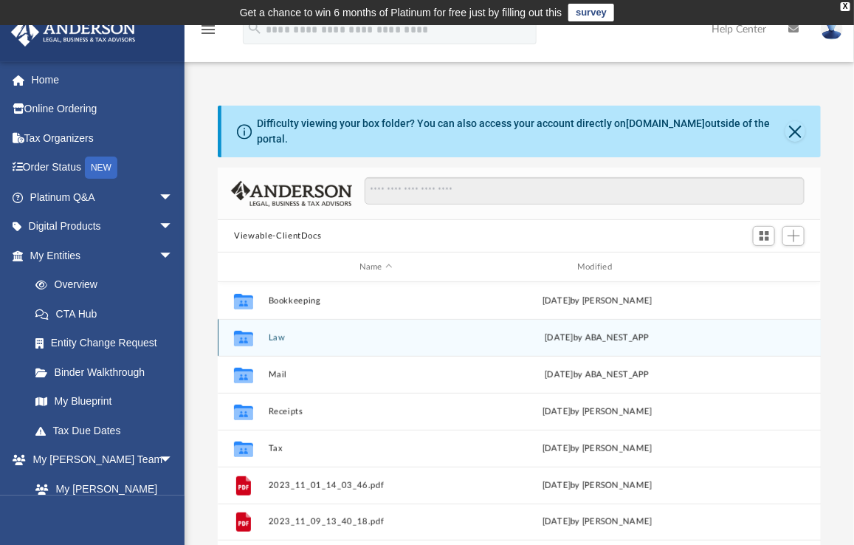
drag, startPoint x: 266, startPoint y: 325, endPoint x: 279, endPoint y: 329, distance: 13.8
click at [266, 325] on div "Collaborated Folder Law [DATE] by ABA_NEST_APP" at bounding box center [519, 337] width 603 height 37
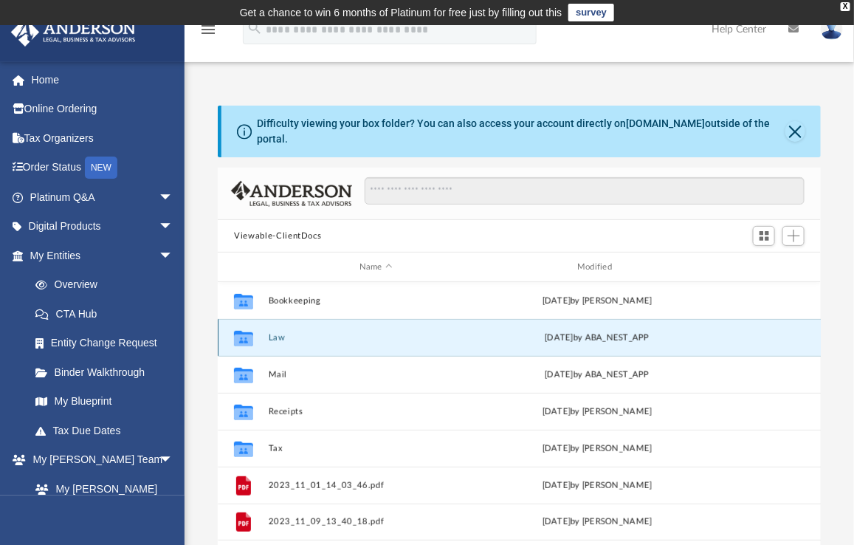
click at [279, 333] on button "Law" at bounding box center [376, 338] width 215 height 10
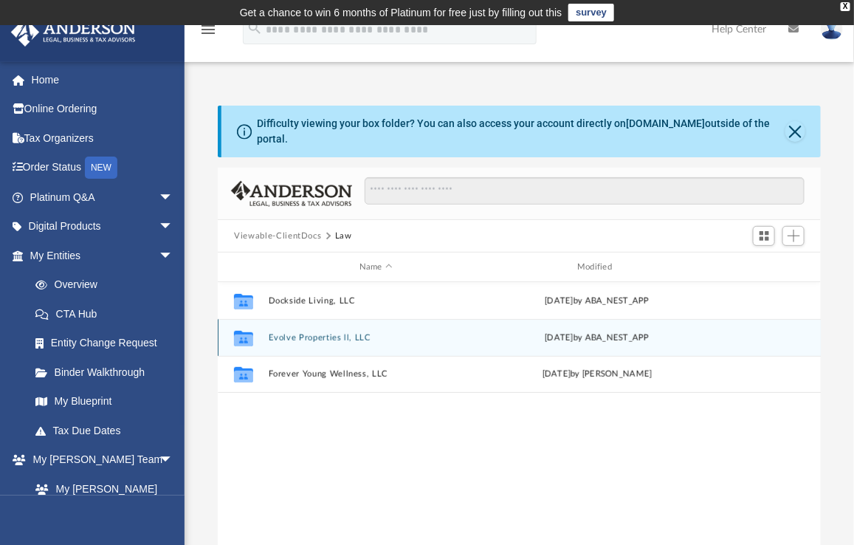
click at [300, 333] on button "Evolve Properties ll, LLC" at bounding box center [376, 338] width 215 height 10
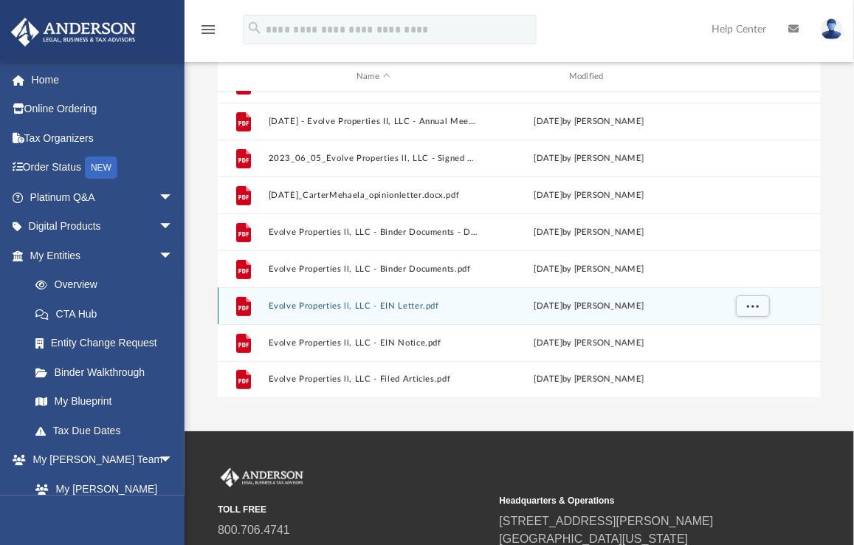
scroll to position [62, 0]
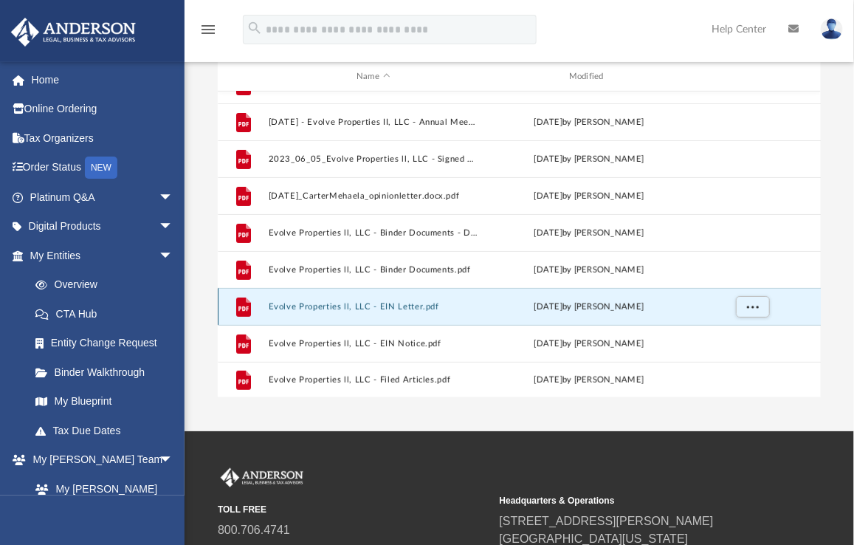
click at [416, 302] on button "Evolve Properties ll, LLC - EIN Letter.pdf" at bounding box center [374, 307] width 210 height 10
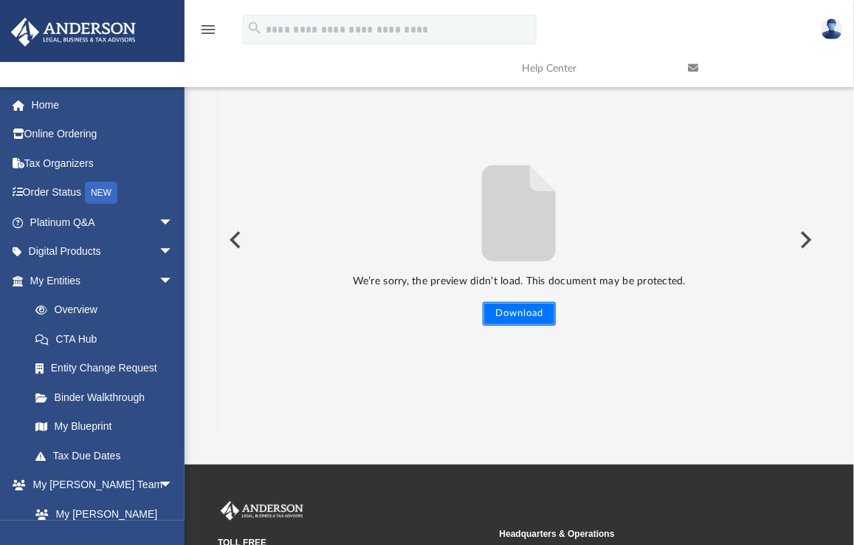
click at [511, 302] on button "Download" at bounding box center [519, 314] width 73 height 24
click at [291, 213] on div "We’re sorry, the preview didn’t load. This document may be protected. Download" at bounding box center [519, 239] width 602 height 171
